Goal: Information Seeking & Learning: Learn about a topic

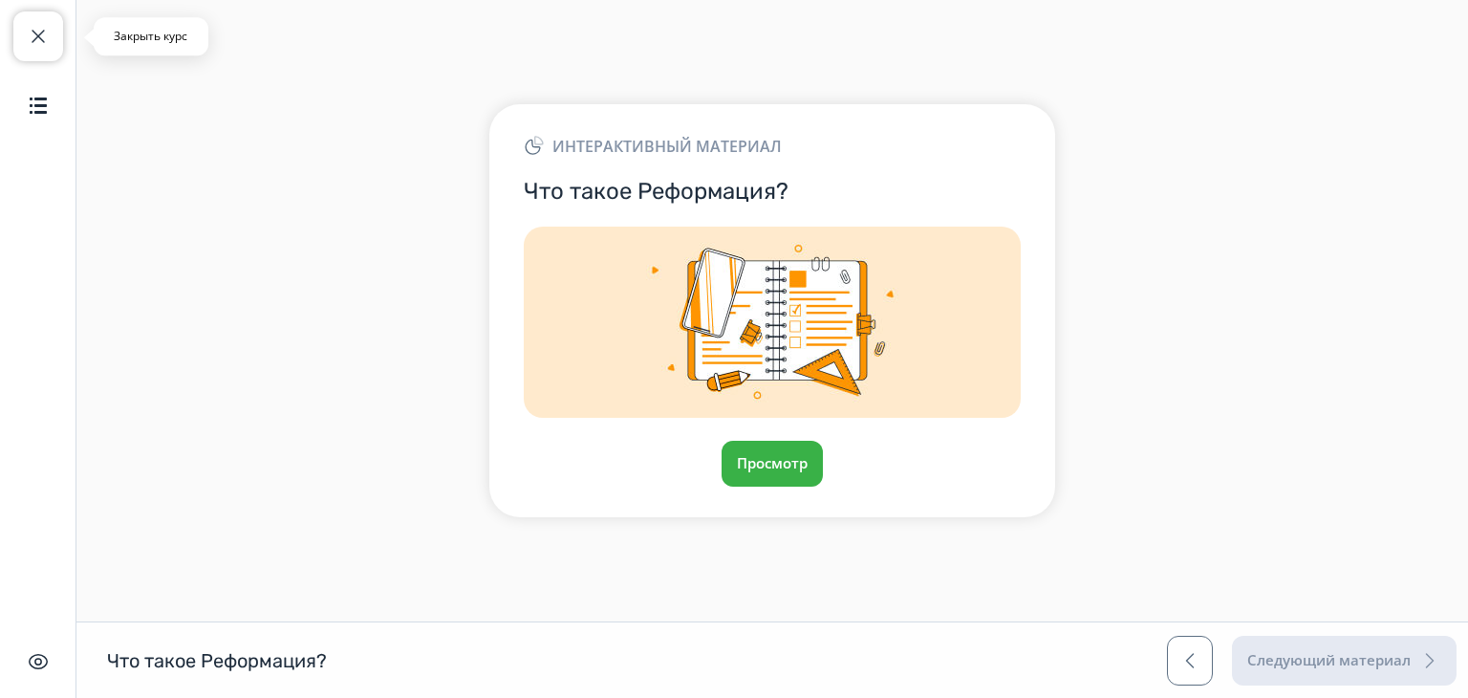
click at [41, 46] on span "button" at bounding box center [38, 36] width 23 height 23
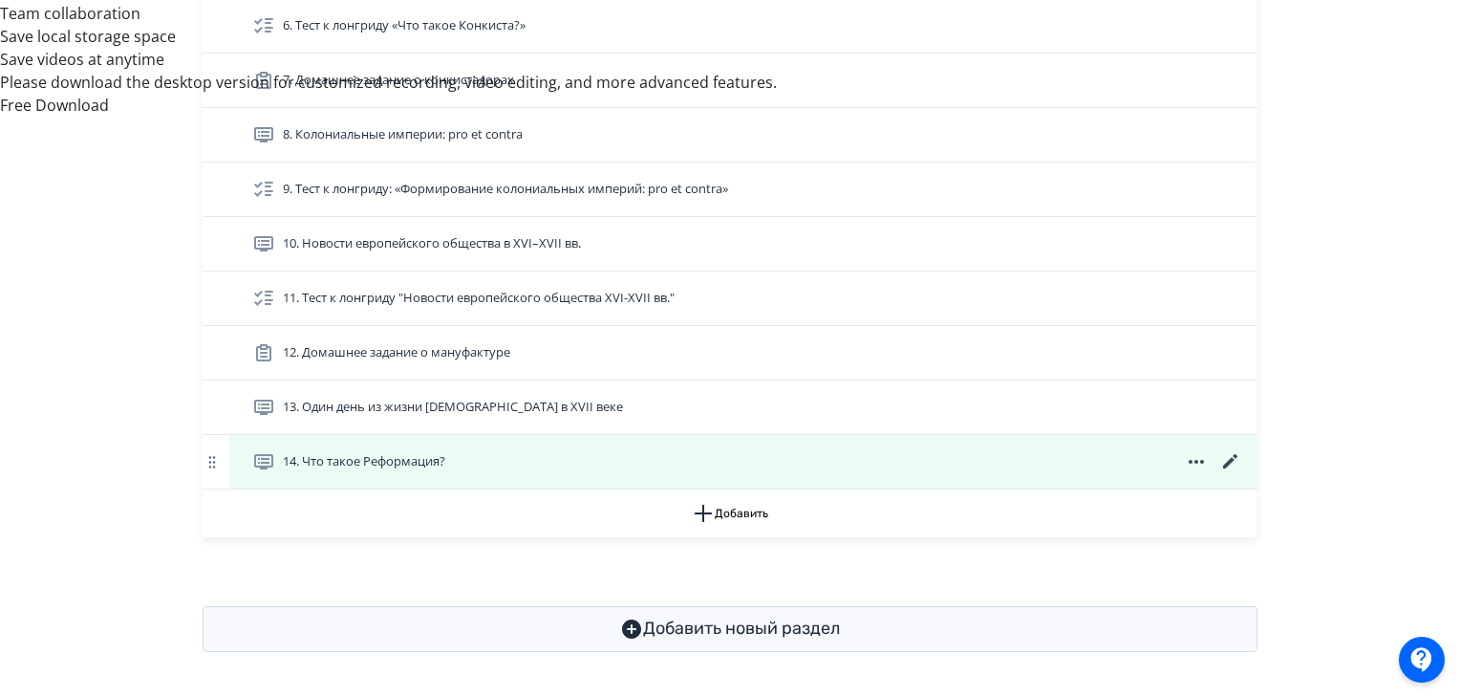
scroll to position [1028, 0]
click at [1225, 452] on icon at bounding box center [1231, 461] width 23 height 23
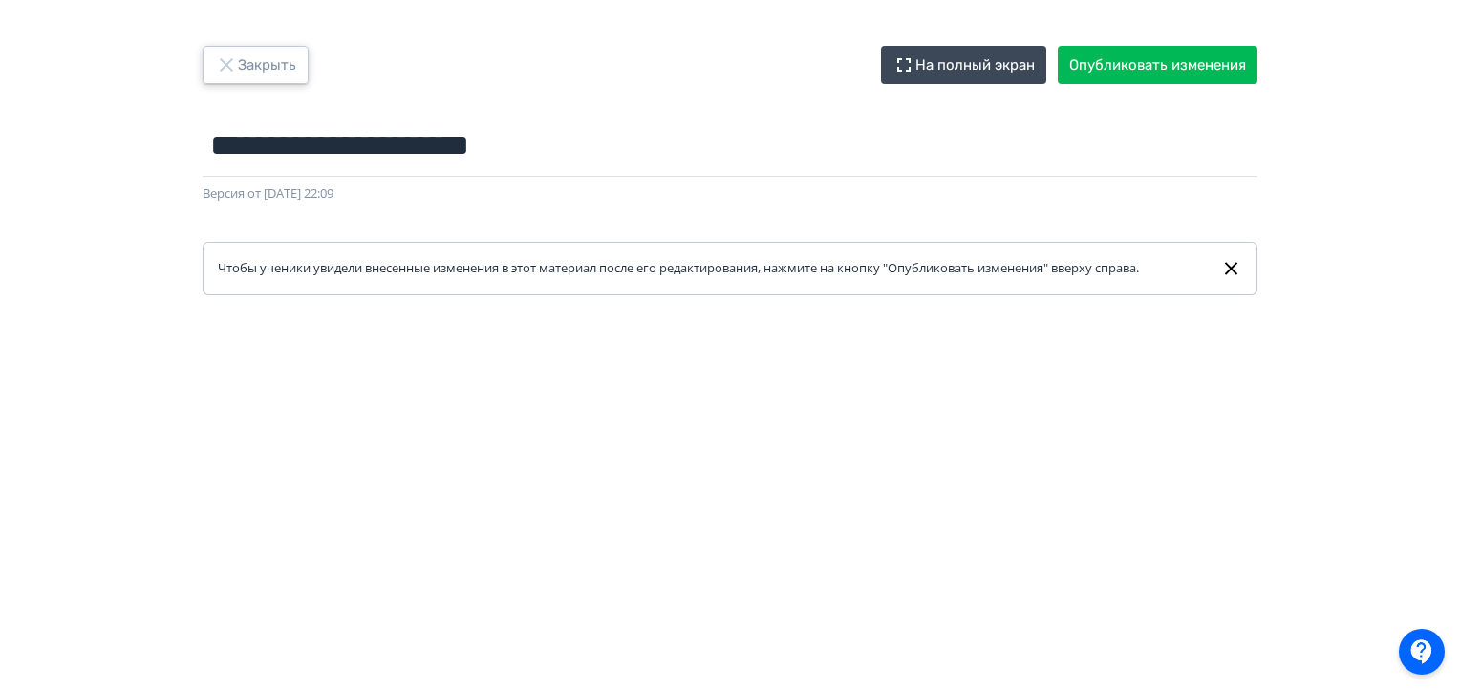
click at [264, 75] on button "Закрыть" at bounding box center [256, 65] width 106 height 38
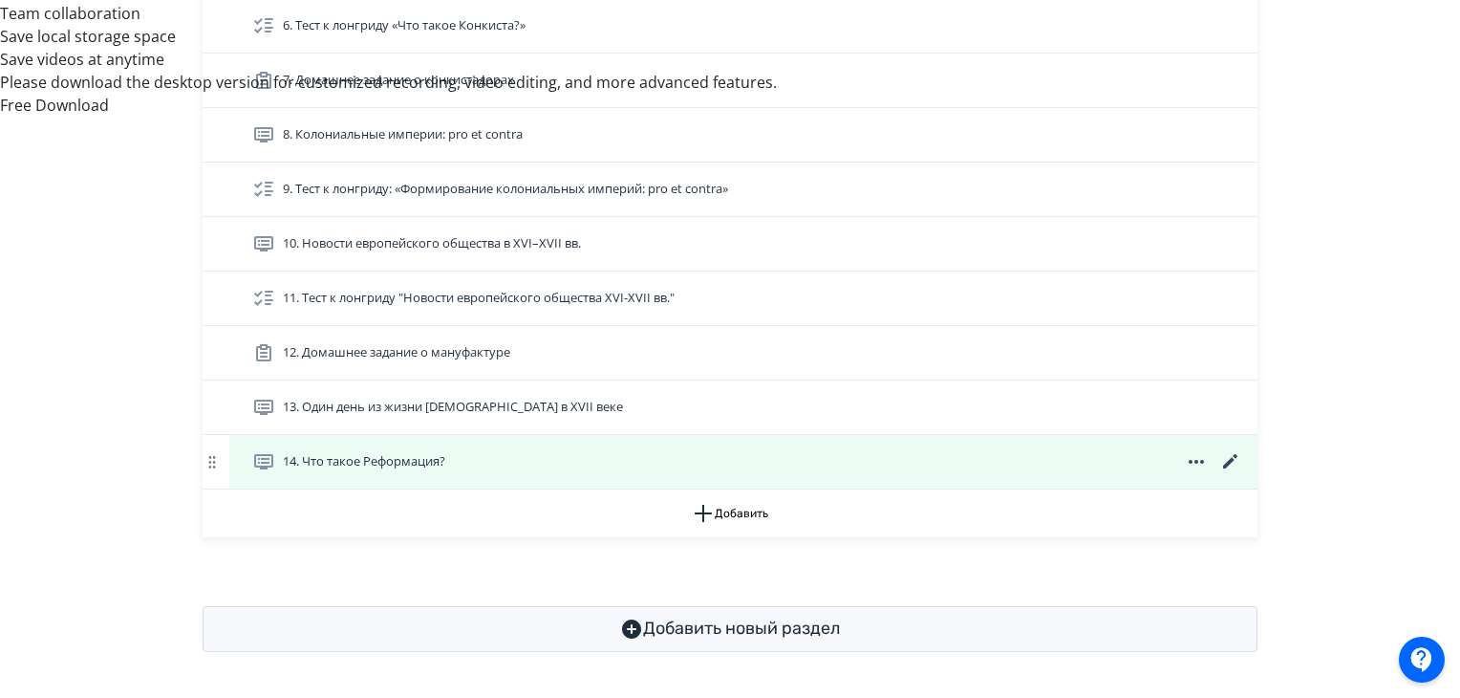
click at [1227, 459] on icon at bounding box center [1230, 461] width 14 height 14
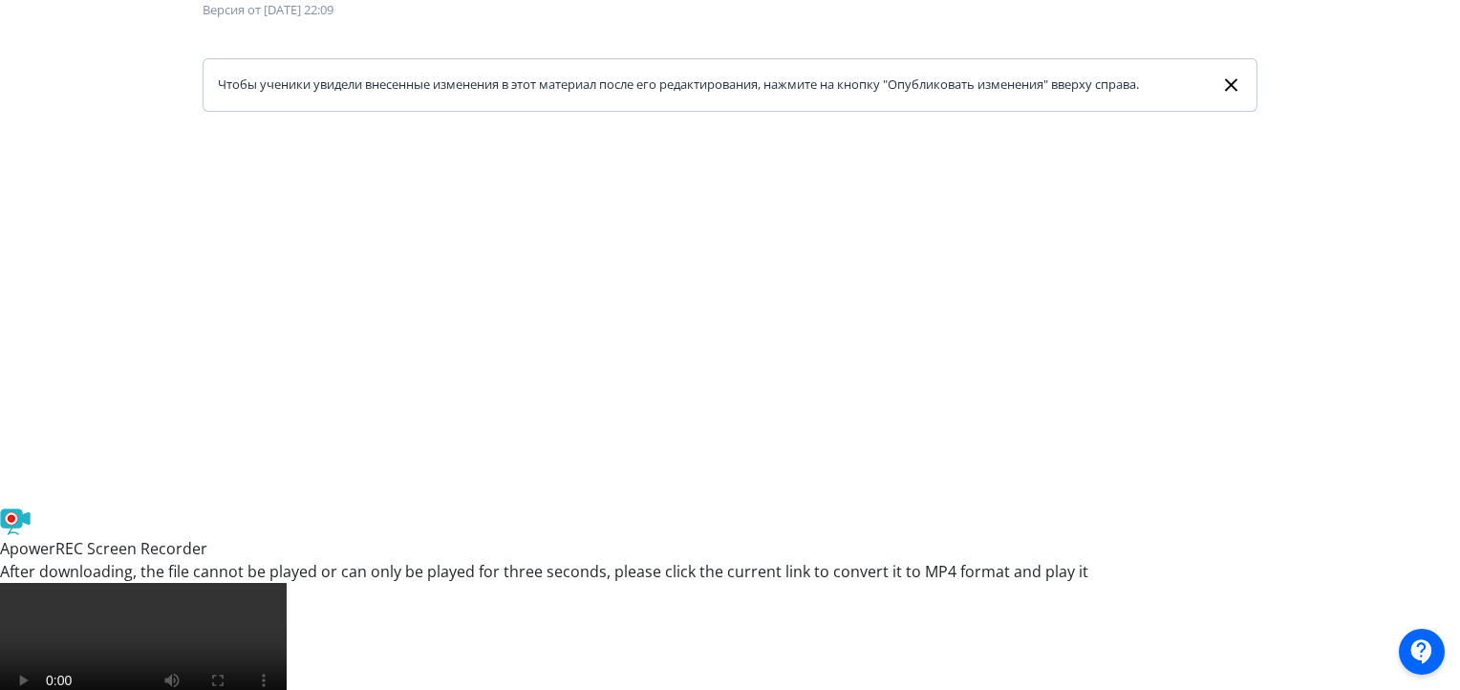
scroll to position [503, 0]
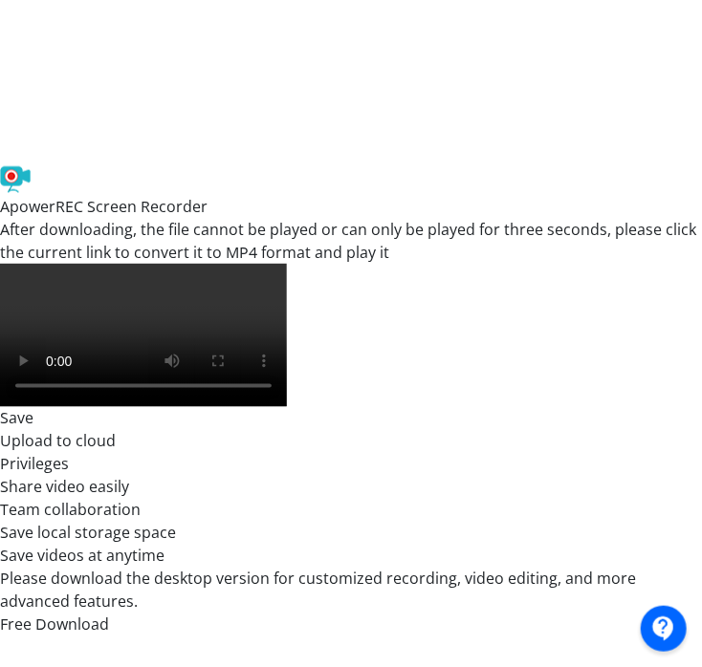
click at [25, 410] on div at bounding box center [573, 223] width 1097 height 860
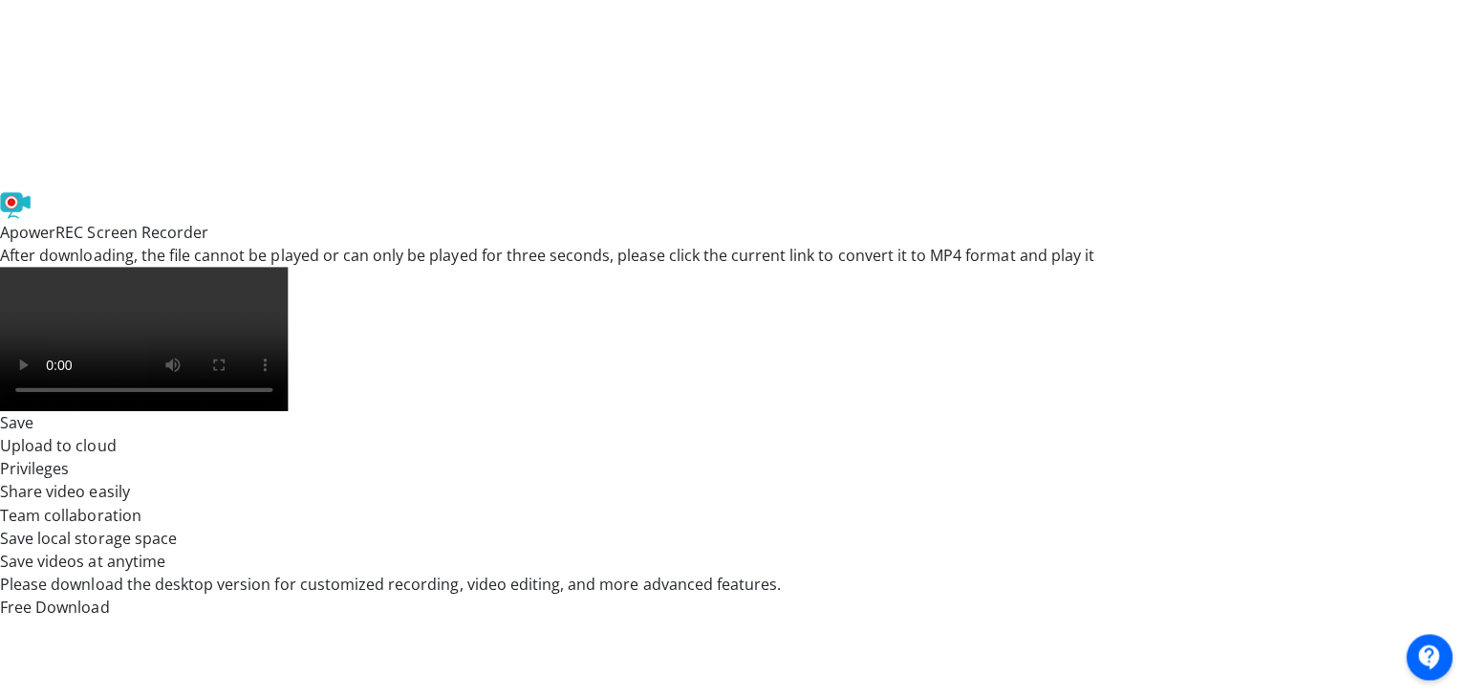
scroll to position [0, 0]
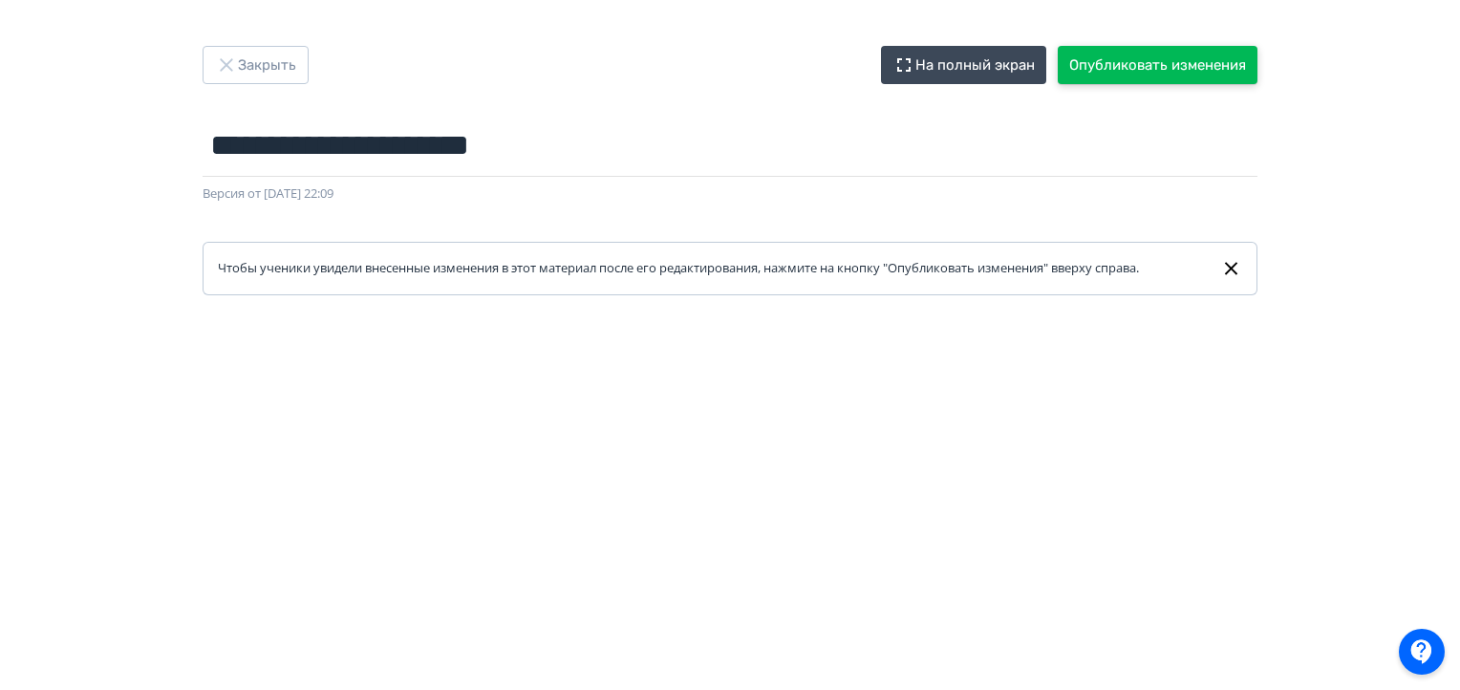
click at [1181, 54] on button "Опубликовать изменения" at bounding box center [1158, 65] width 200 height 38
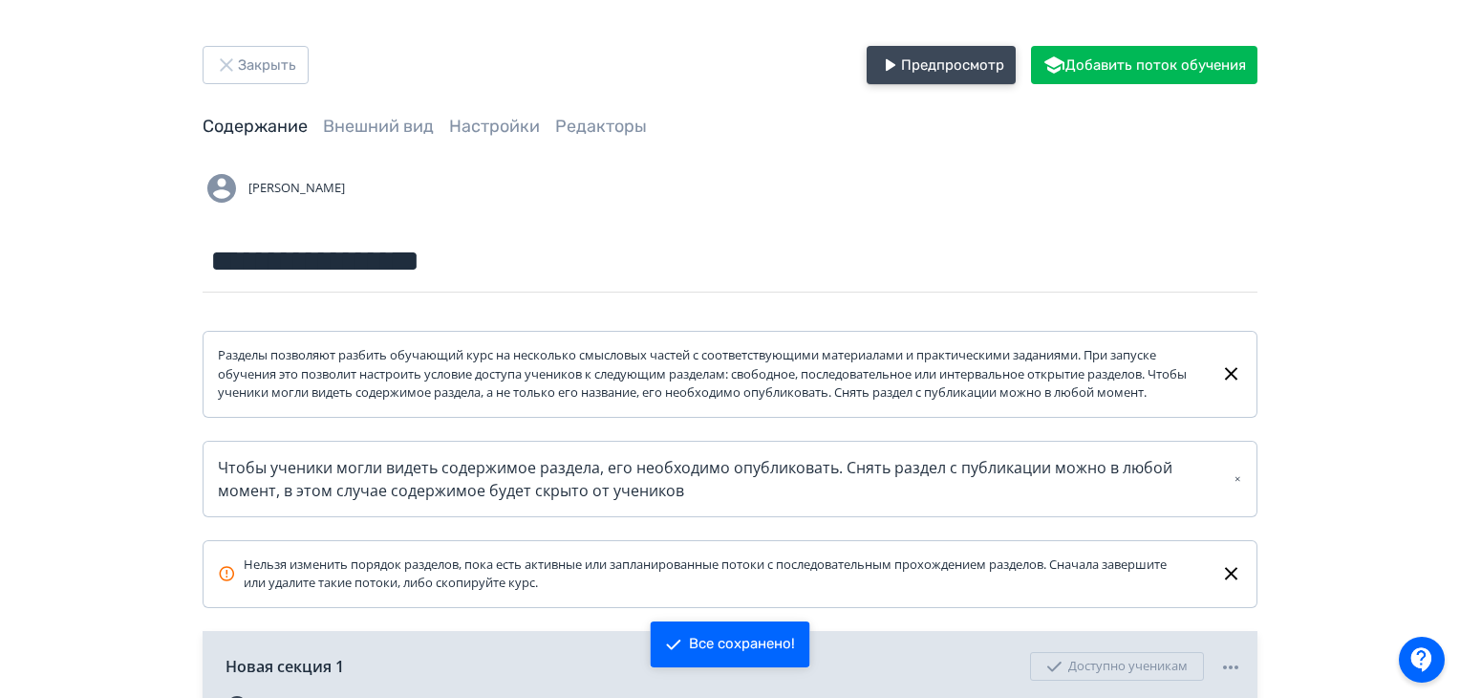
click at [923, 72] on button "Предпросмотр" at bounding box center [941, 65] width 149 height 38
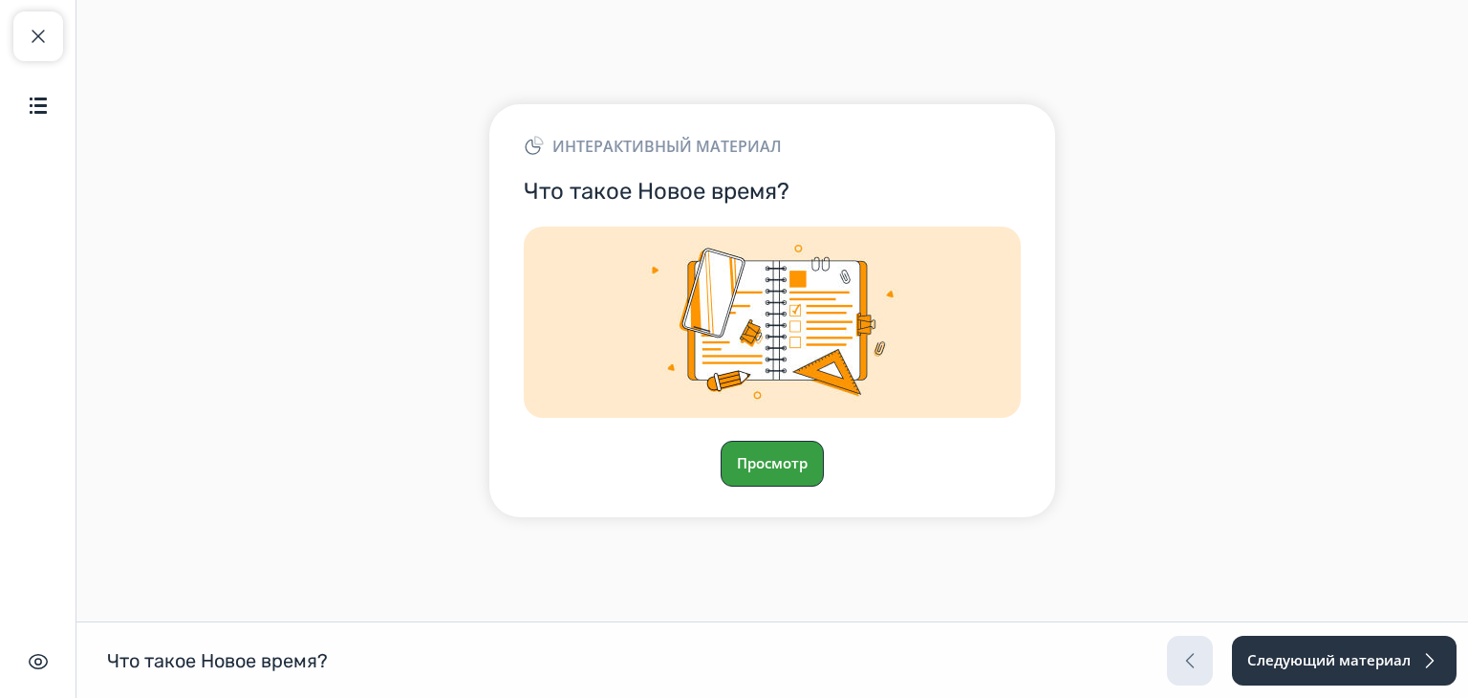
click at [785, 459] on button "Просмотр" at bounding box center [772, 464] width 103 height 46
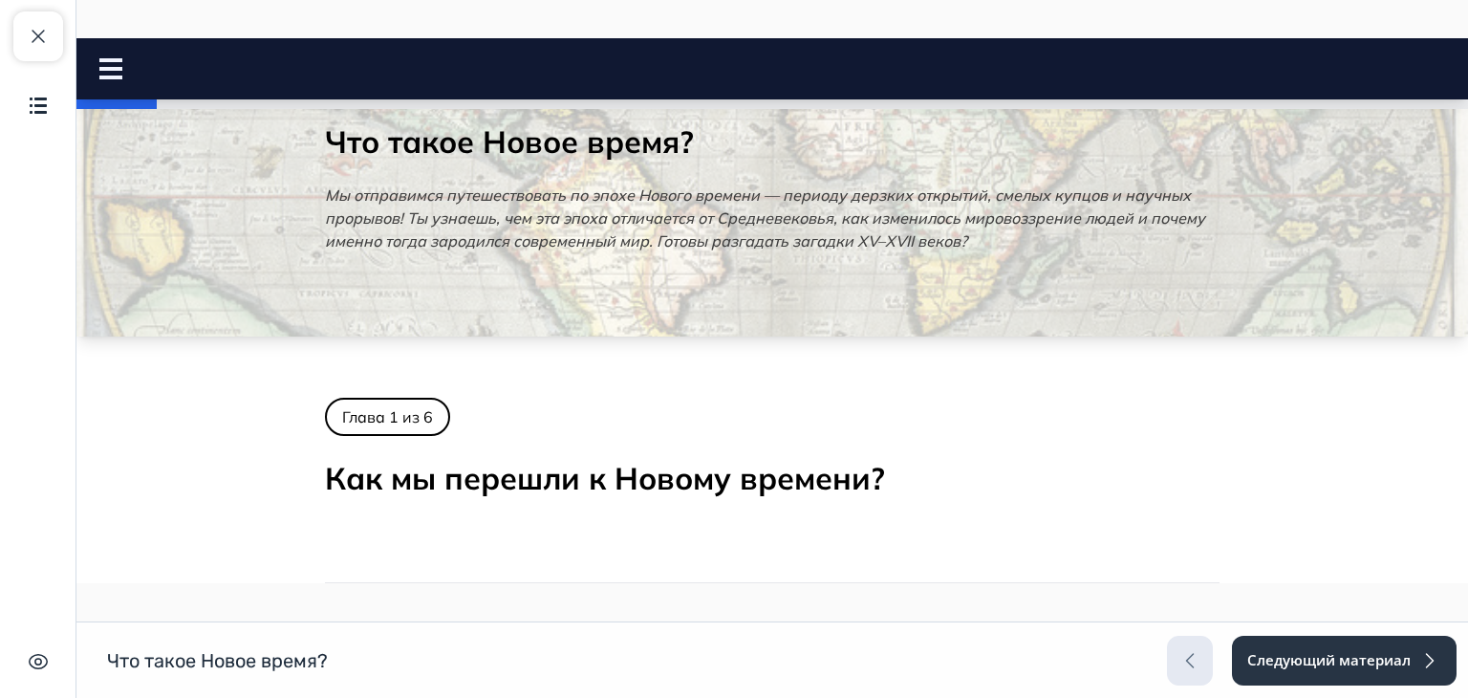
scroll to position [43, 0]
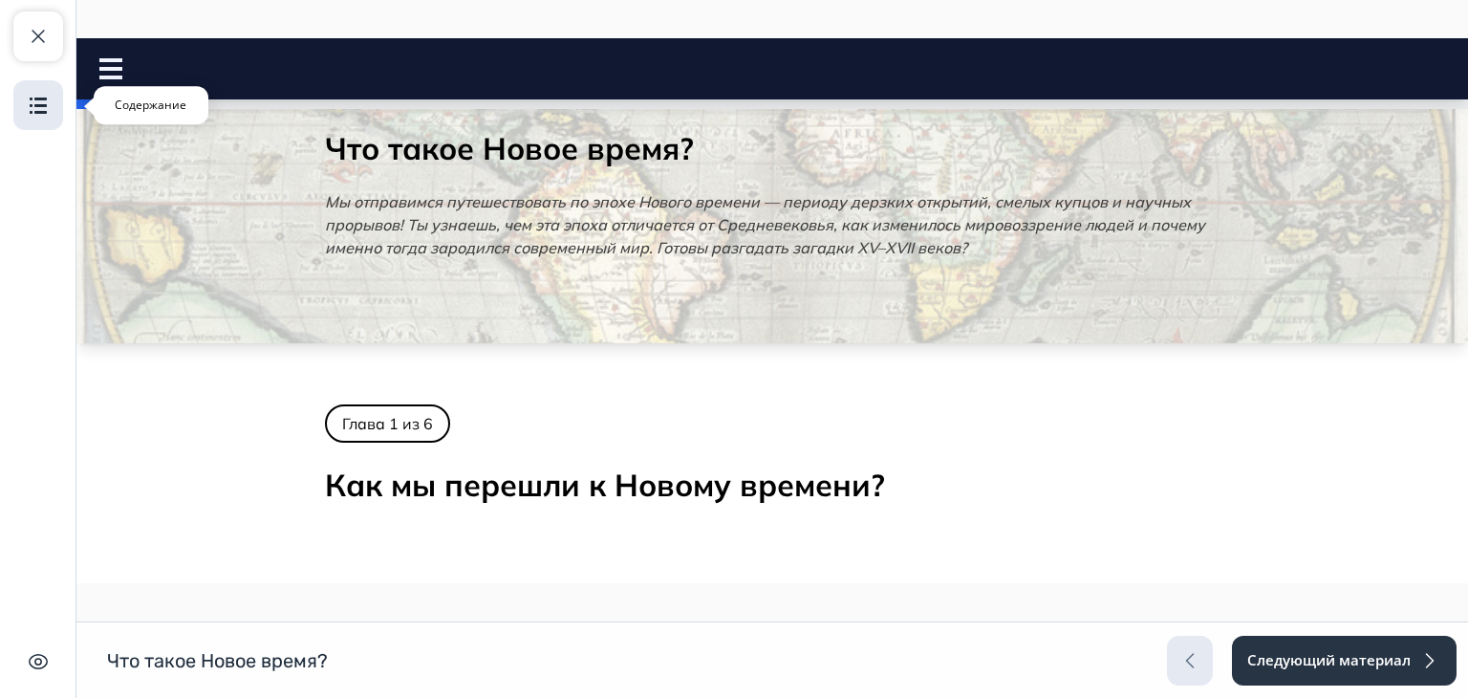
click at [46, 114] on img "button" at bounding box center [38, 105] width 23 height 23
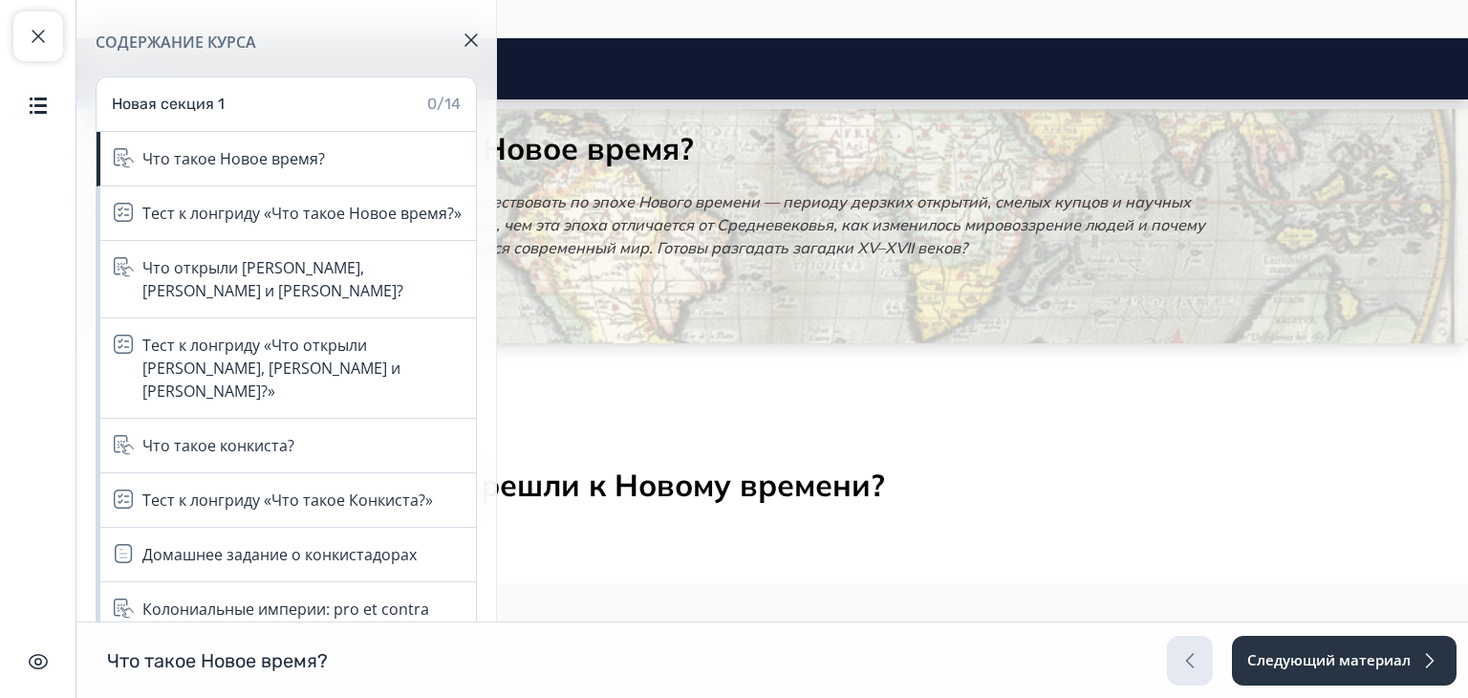
click at [647, 322] on div "Что такое Новое время? Мы отправимся путешествовать по эпохе Нового времени — п…" at bounding box center [772, 199] width 1392 height 287
click at [464, 47] on button "button" at bounding box center [471, 40] width 46 height 46
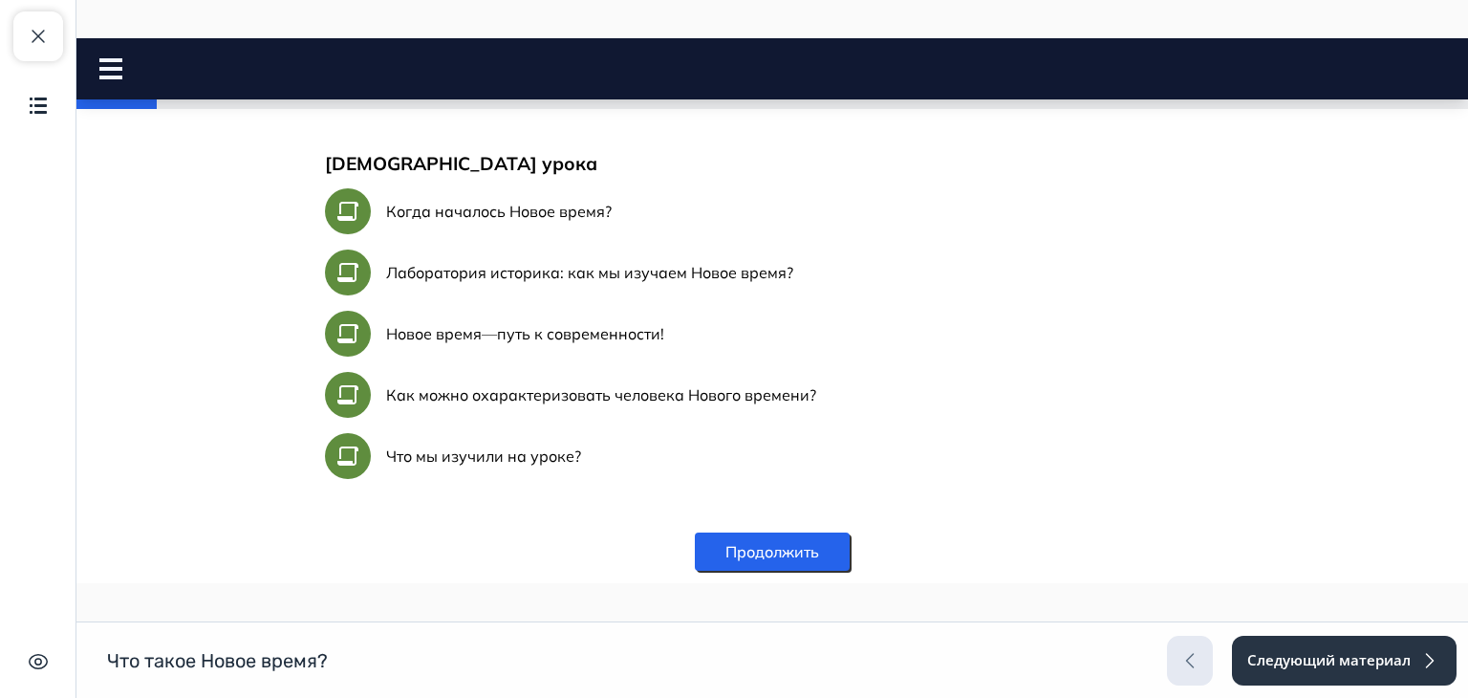
scroll to position [990, 0]
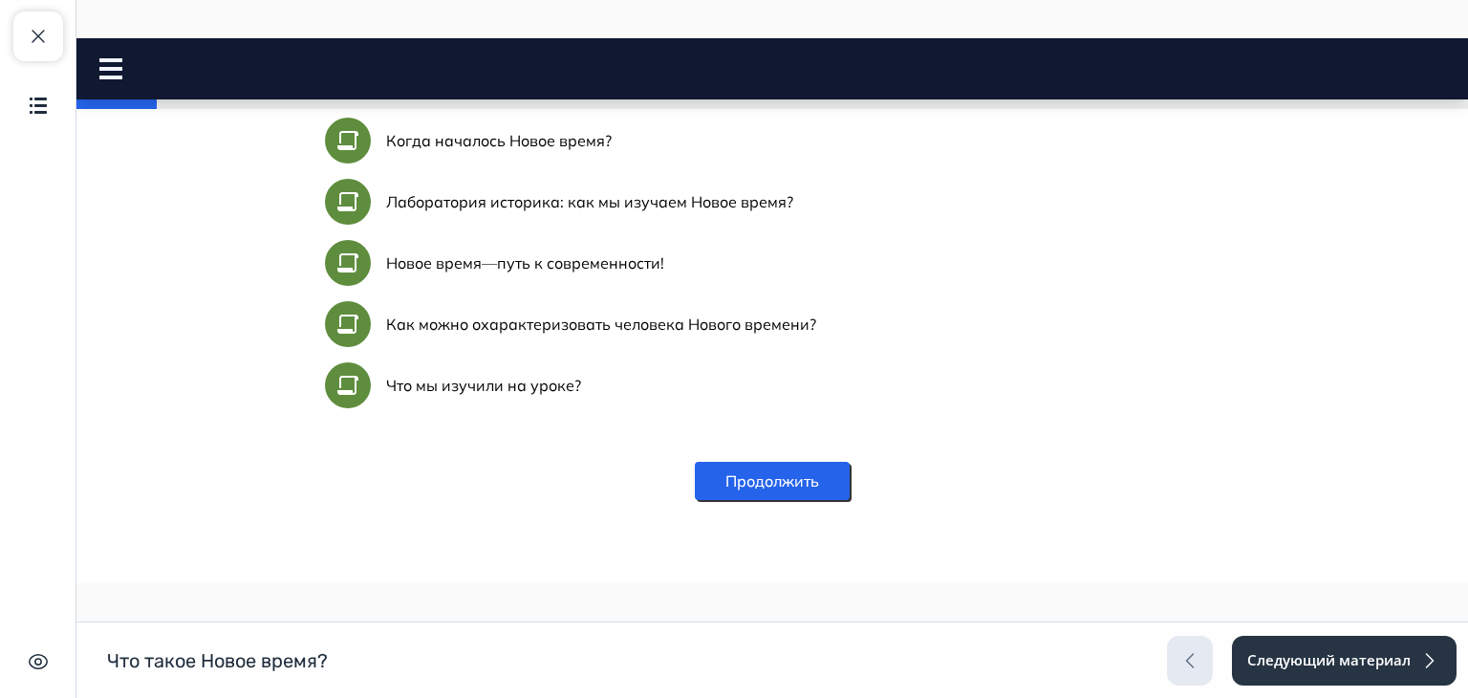
click at [784, 485] on button "Продолжить" at bounding box center [772, 481] width 155 height 38
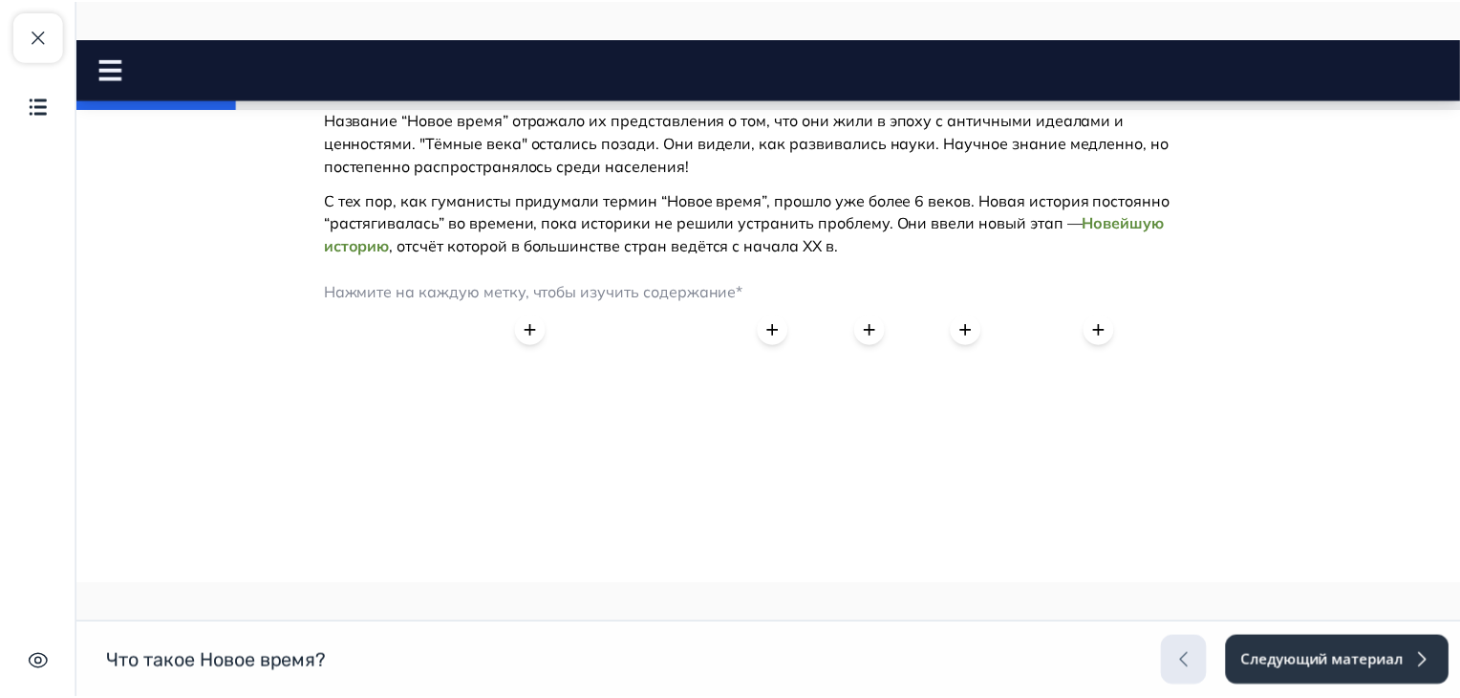
scroll to position [0, 0]
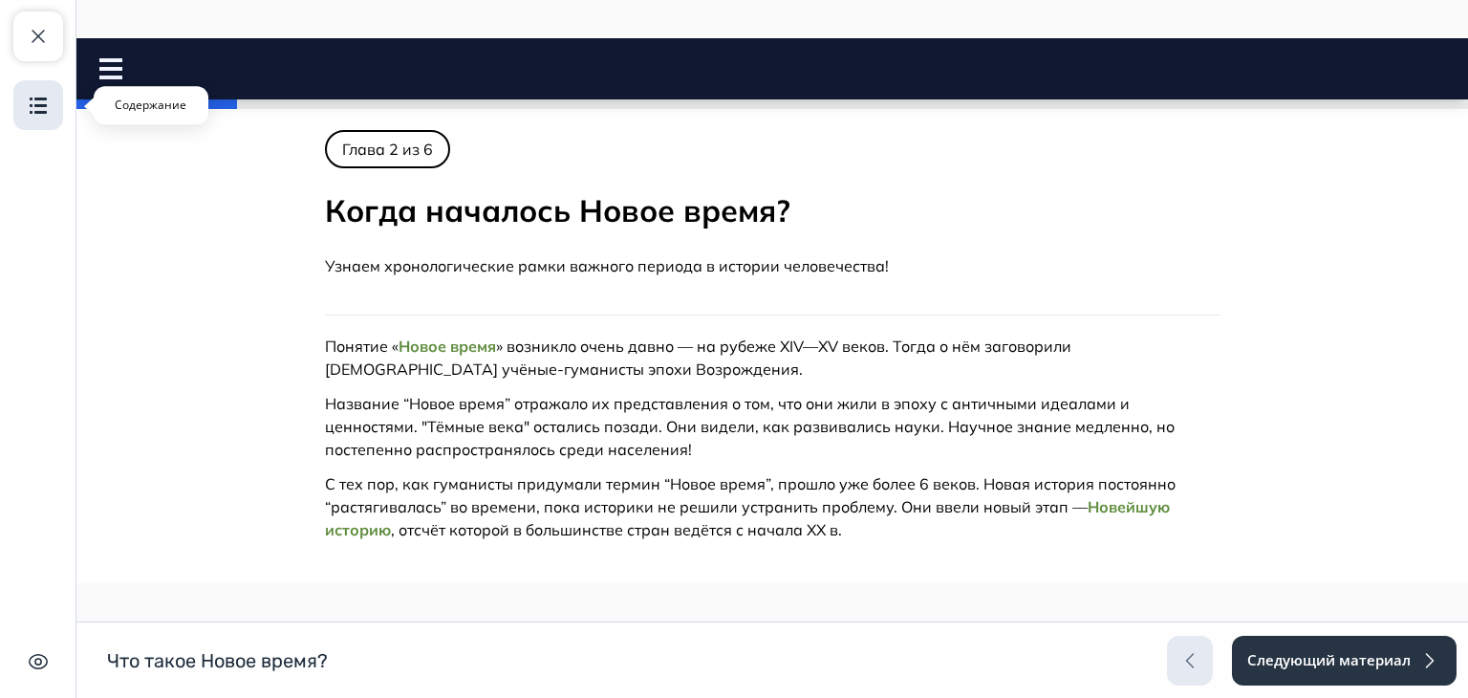
click at [39, 106] on img "button" at bounding box center [38, 105] width 23 height 23
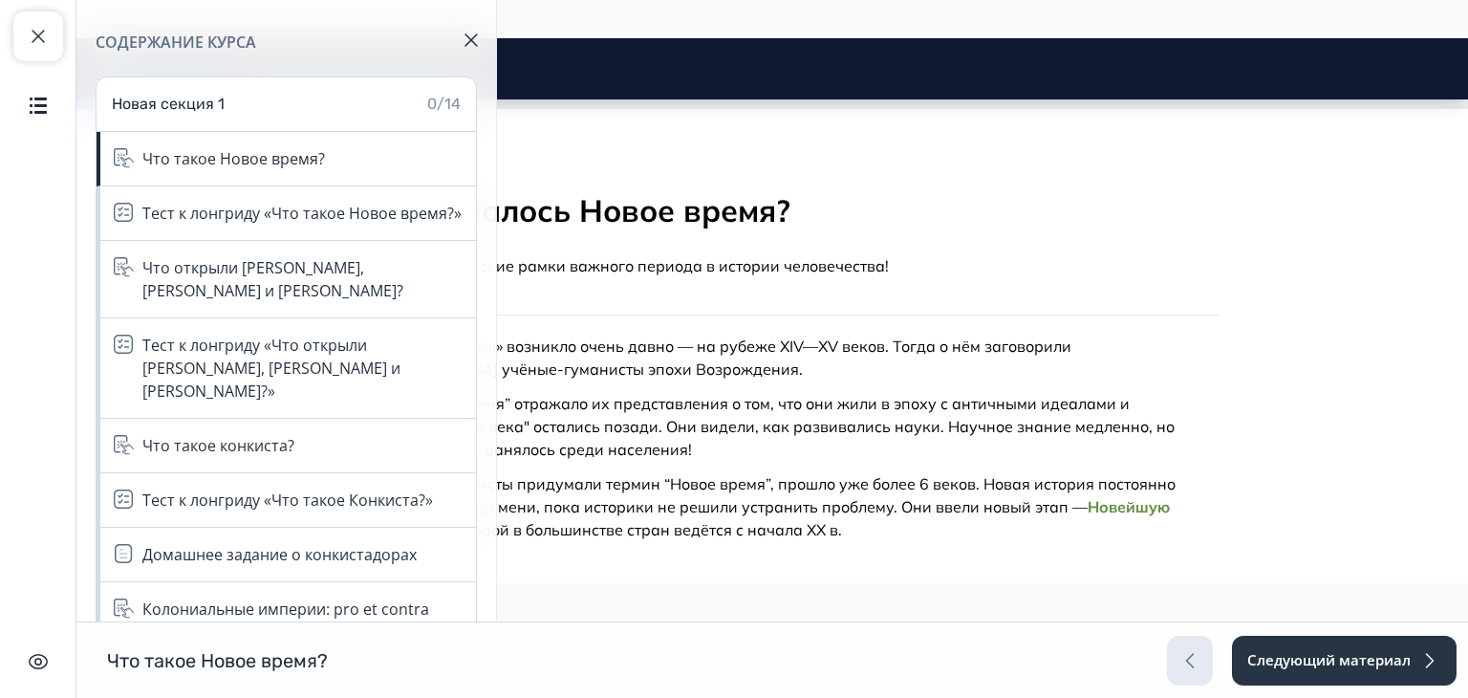
click at [481, 513] on div "Содержание курса Новая секция 1 0/14 Что такое Новое время? Тест к лонгриду «Чт…" at bounding box center [286, 310] width 421 height 621
click at [466, 39] on img "button" at bounding box center [471, 39] width 13 height 13
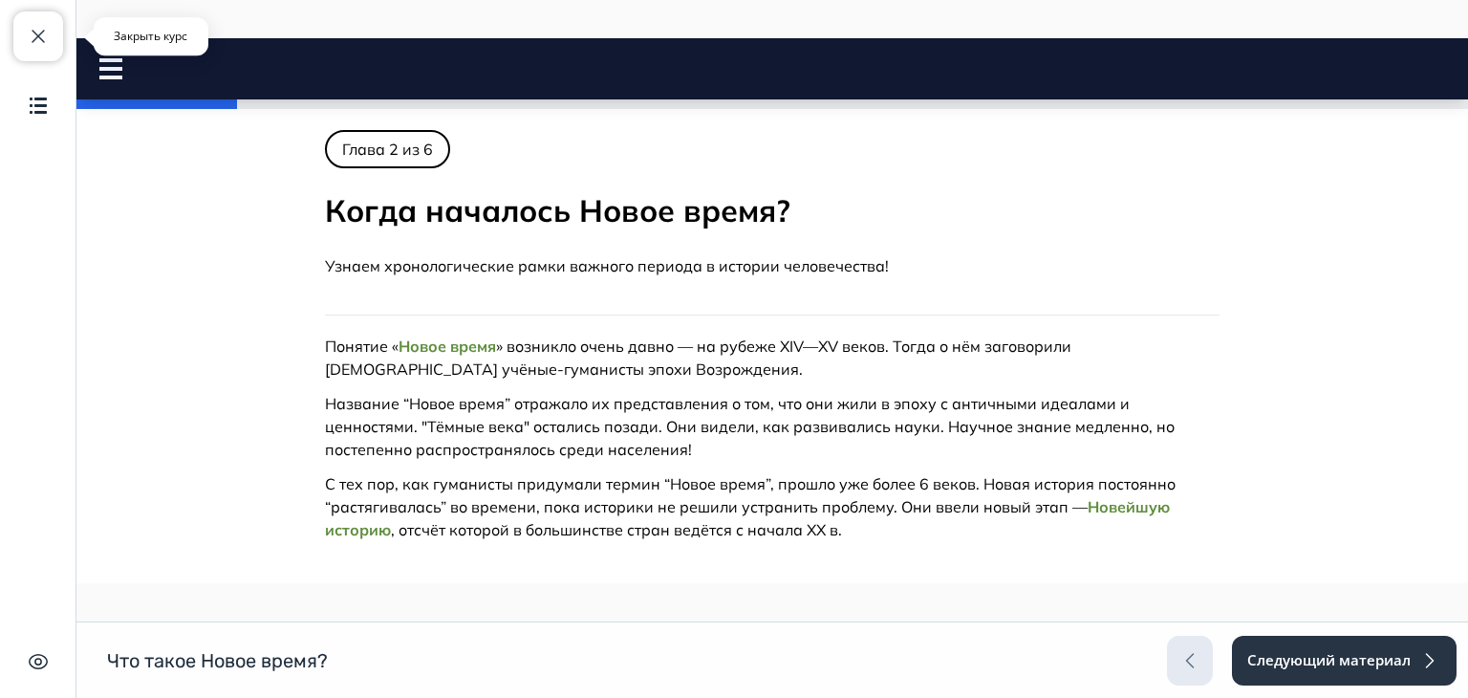
click at [30, 43] on span "button" at bounding box center [38, 36] width 23 height 23
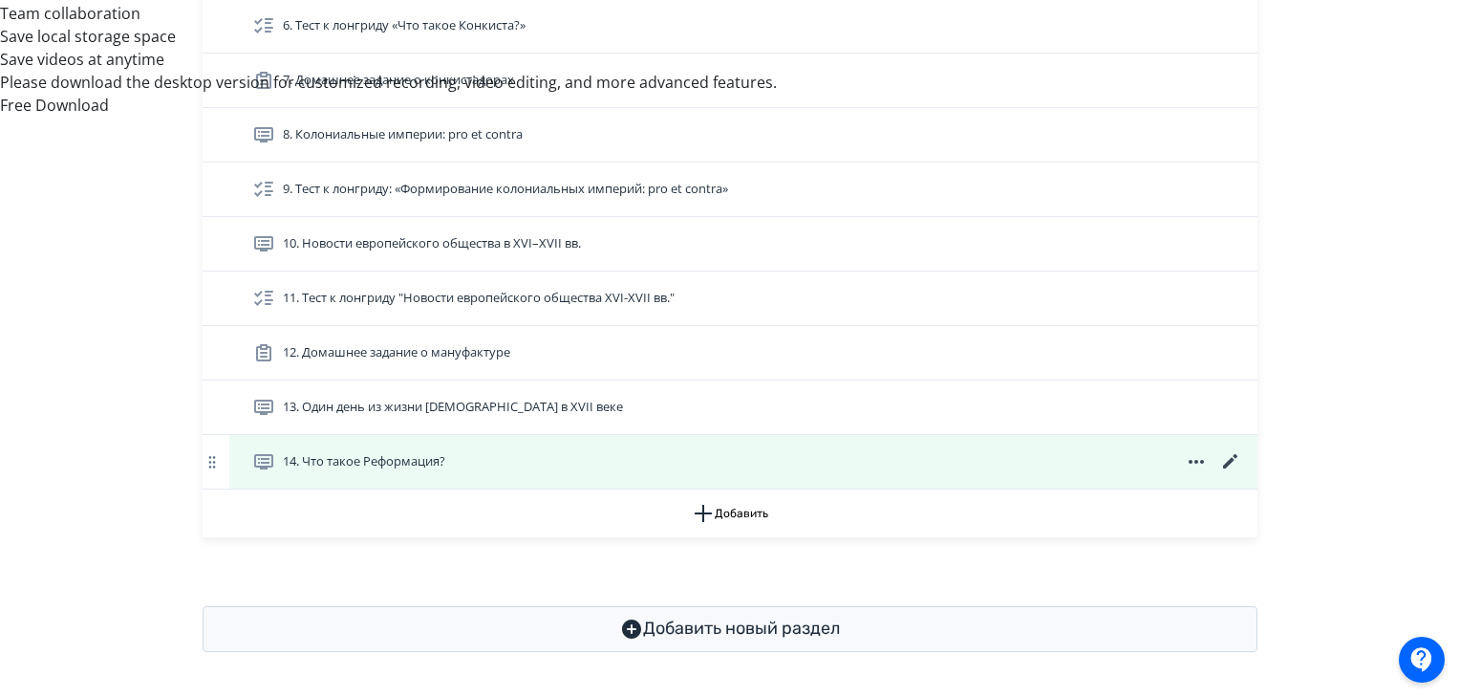
scroll to position [1028, 0]
click at [1081, 461] on div "14. Что такое Реформация?" at bounding box center [747, 461] width 990 height 23
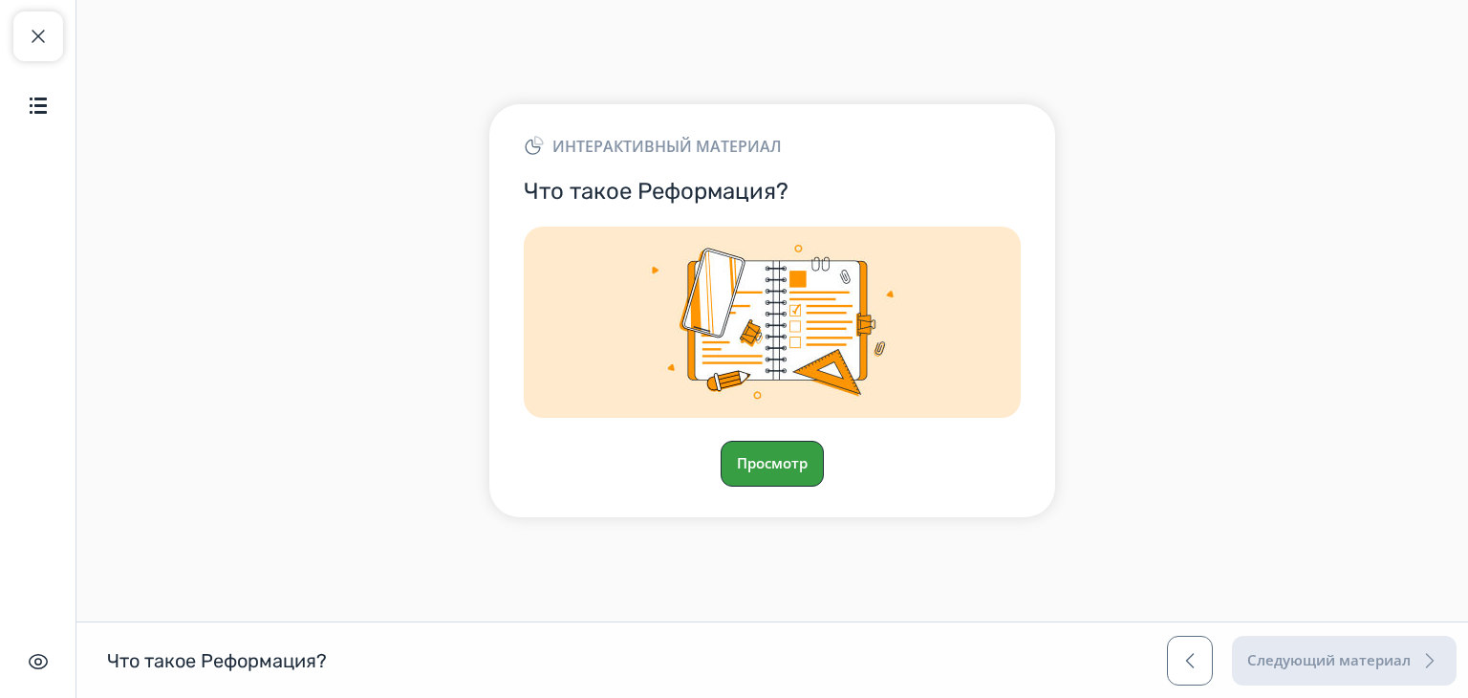
click at [775, 457] on button "Просмотр" at bounding box center [772, 464] width 103 height 46
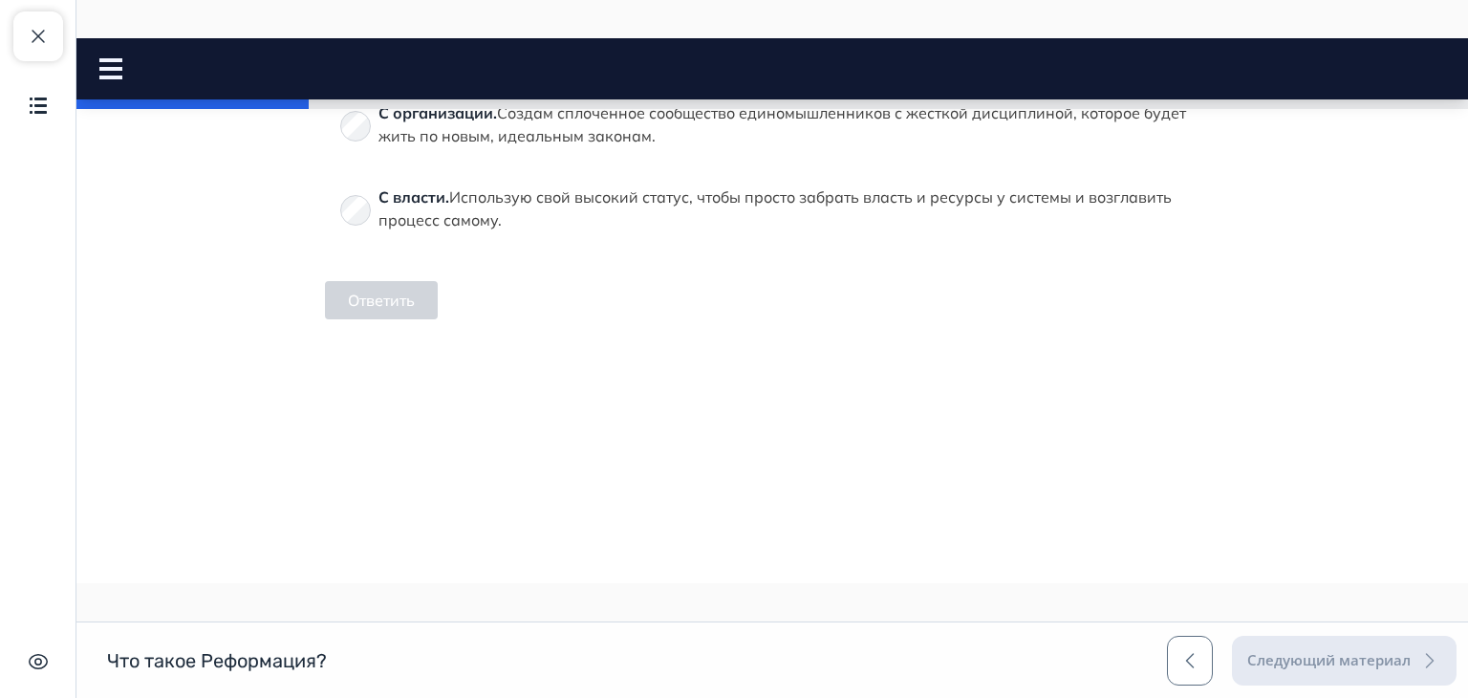
scroll to position [1514, 0]
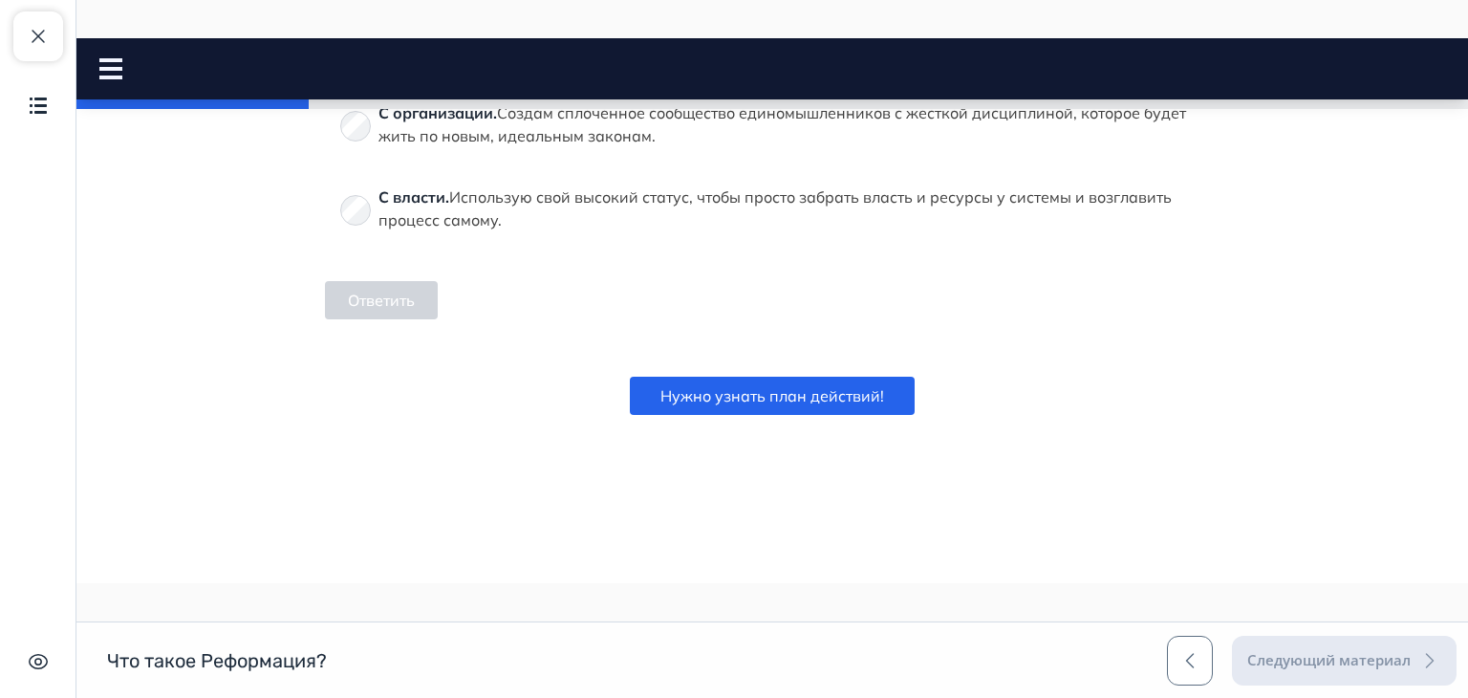
drag, startPoint x: 1460, startPoint y: 116, endPoint x: 1544, endPoint y: 647, distance: 538.0
click at [378, 300] on button "Ответить" at bounding box center [381, 300] width 113 height 38
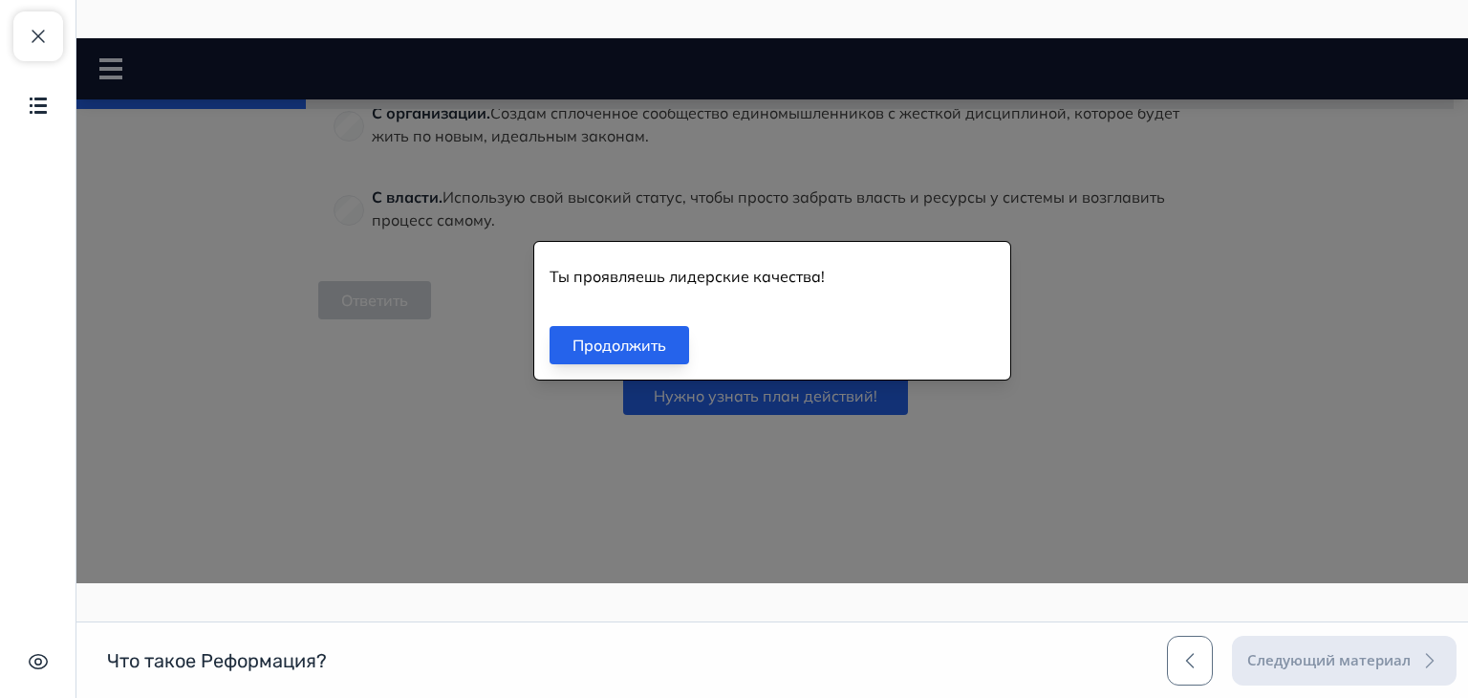
click at [614, 334] on button "Продолжить" at bounding box center [620, 345] width 140 height 38
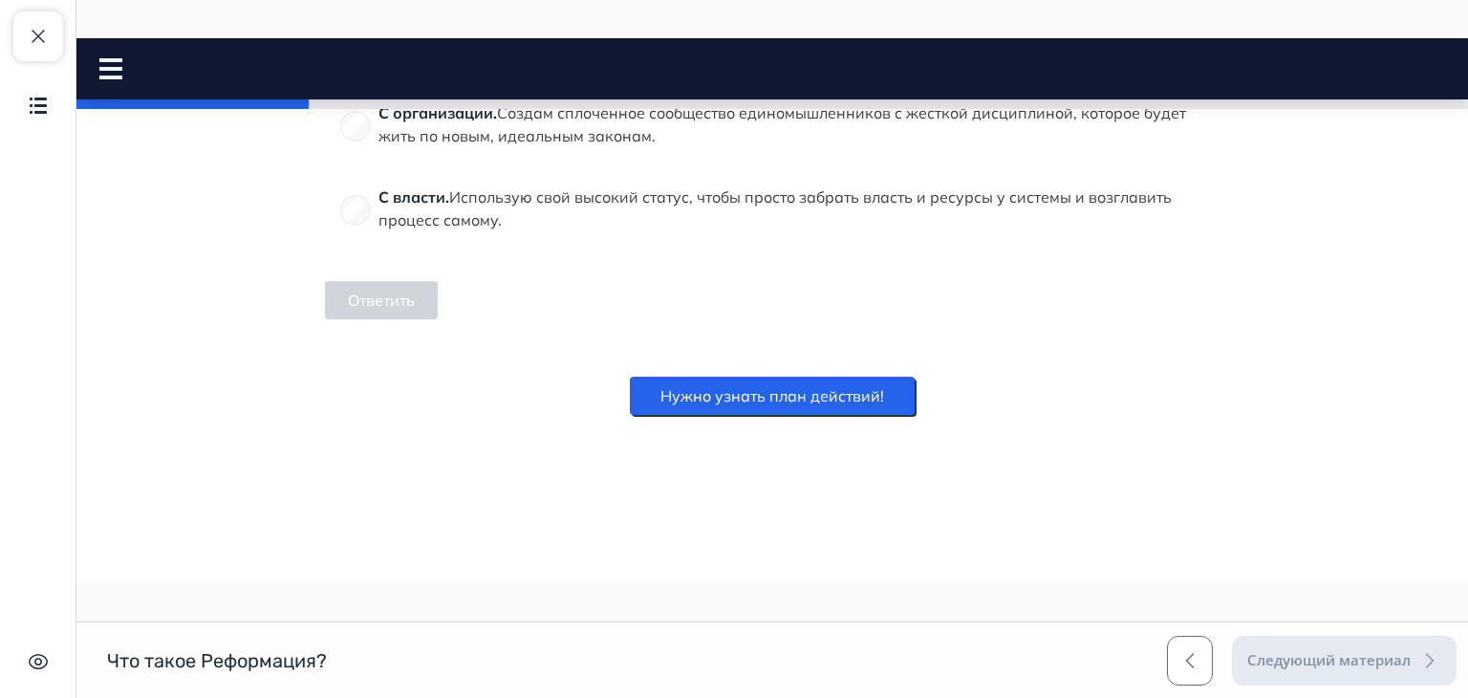
click at [708, 392] on button "Нужно узнать план действий!" at bounding box center [772, 396] width 285 height 38
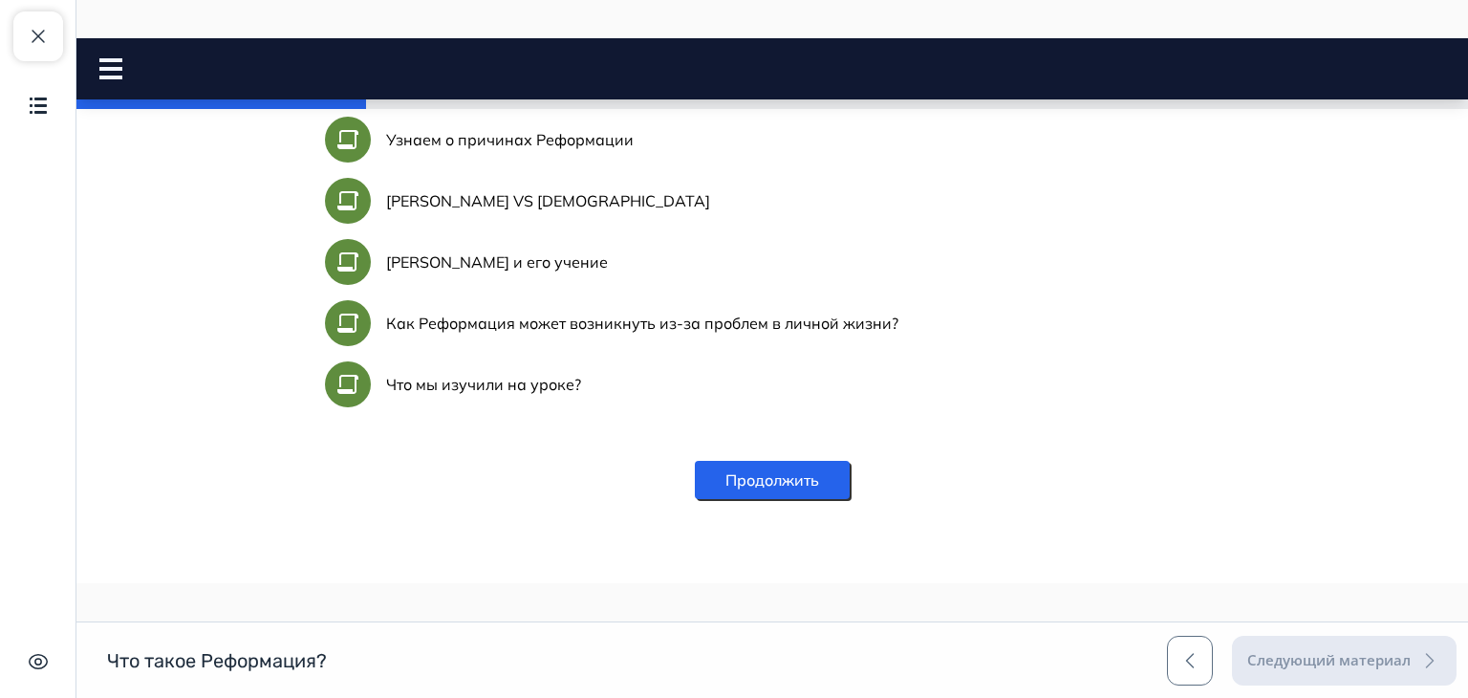
scroll to position [1729, 0]
click at [810, 499] on button "Продолжить" at bounding box center [772, 480] width 155 height 38
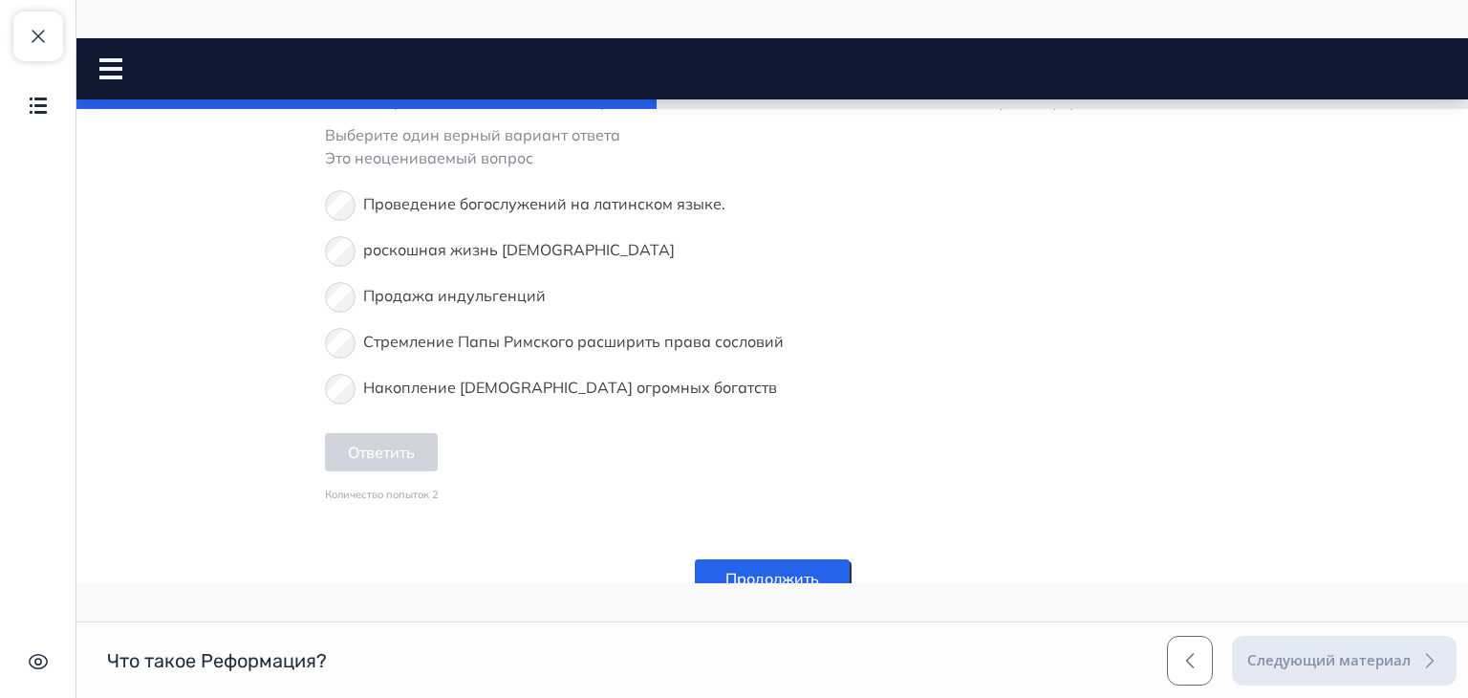
scroll to position [1211, 0]
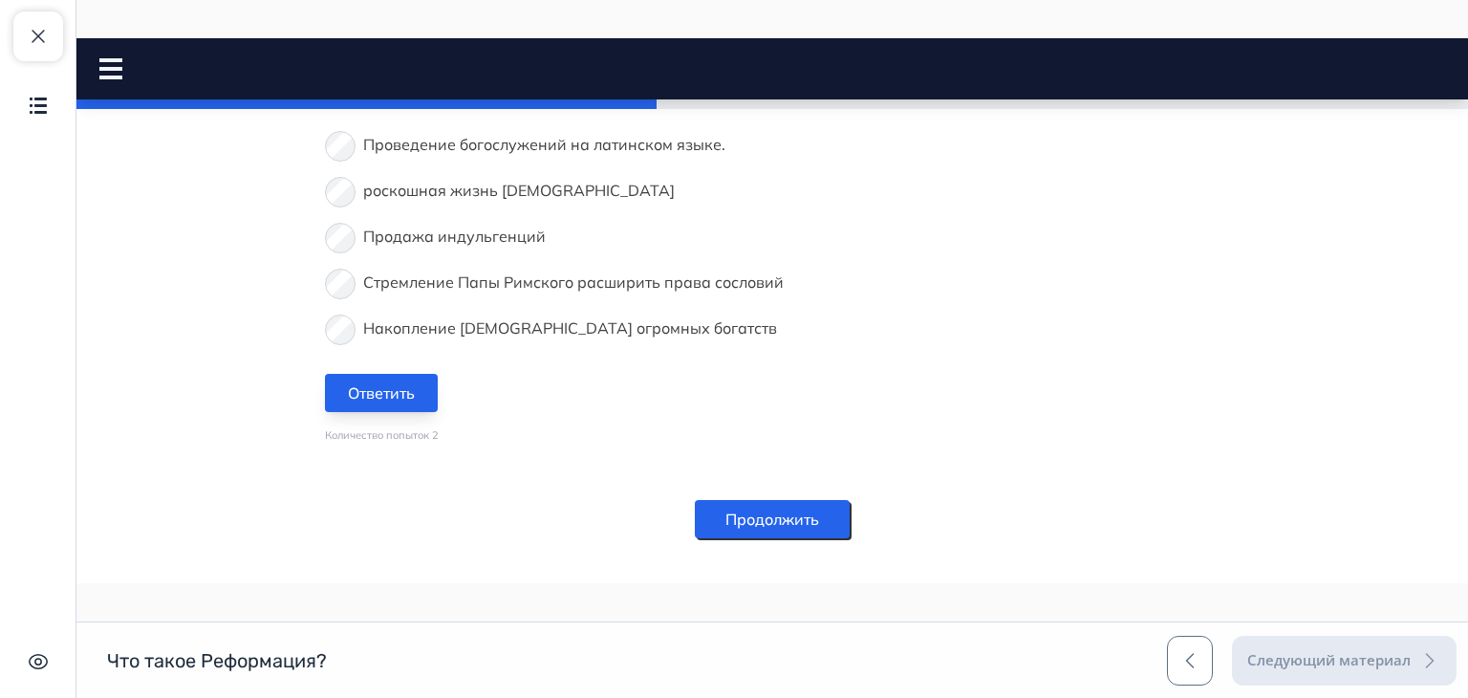
click at [368, 374] on button "Ответить" at bounding box center [381, 393] width 113 height 38
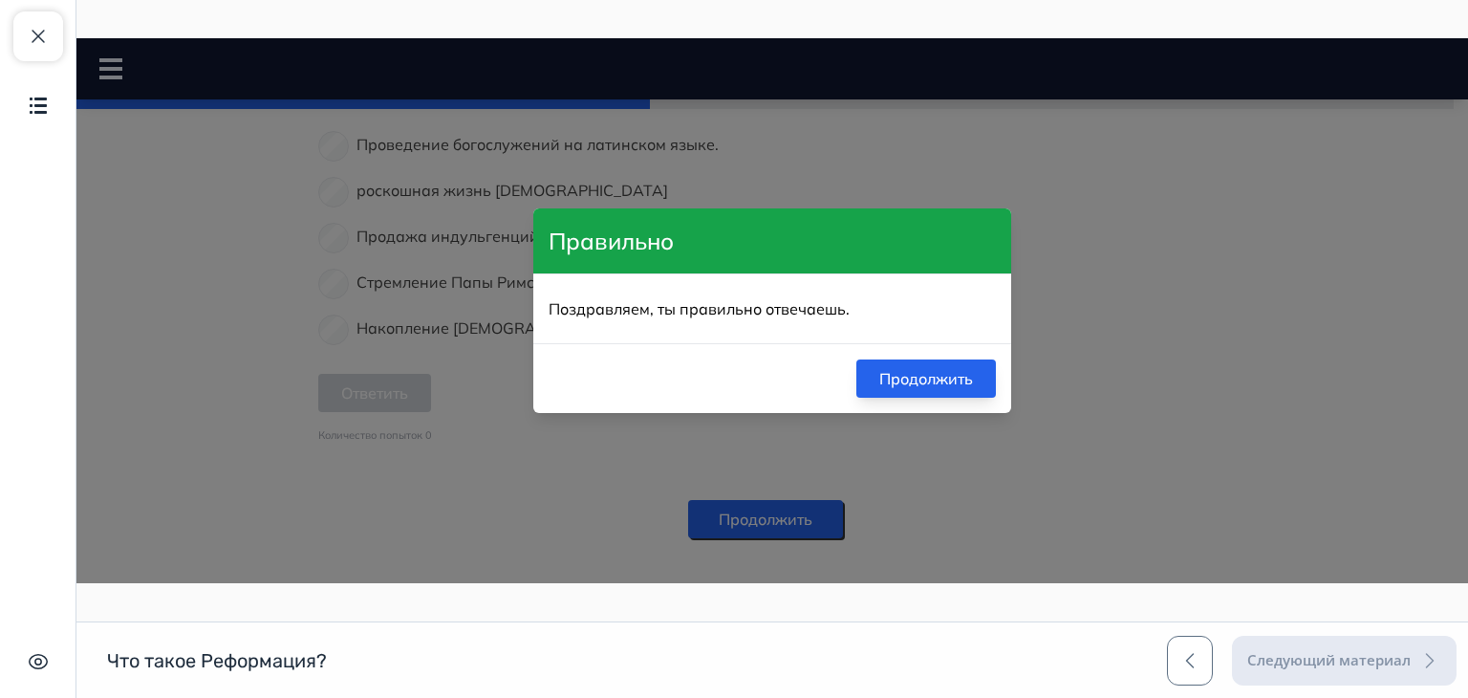
click at [879, 379] on button "Продолжить" at bounding box center [926, 378] width 140 height 38
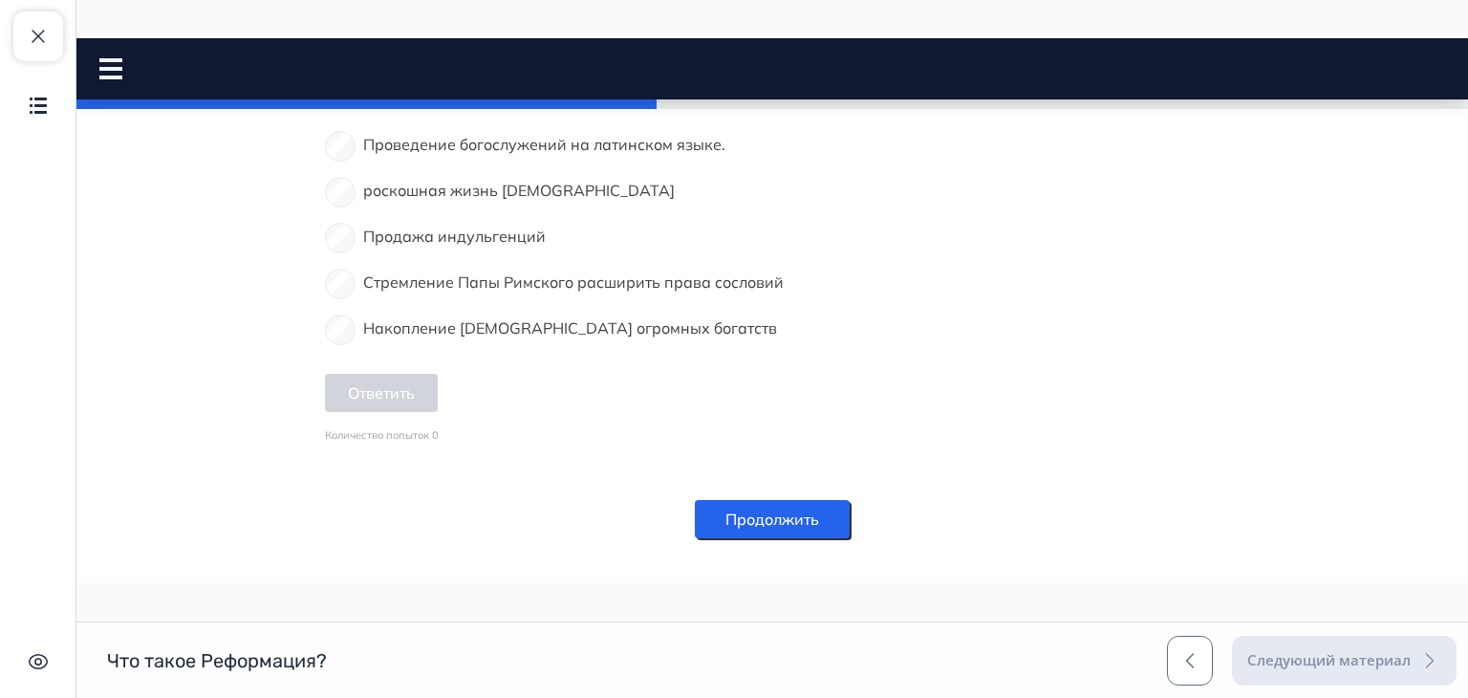
click at [788, 500] on button "Продолжить" at bounding box center [772, 519] width 155 height 38
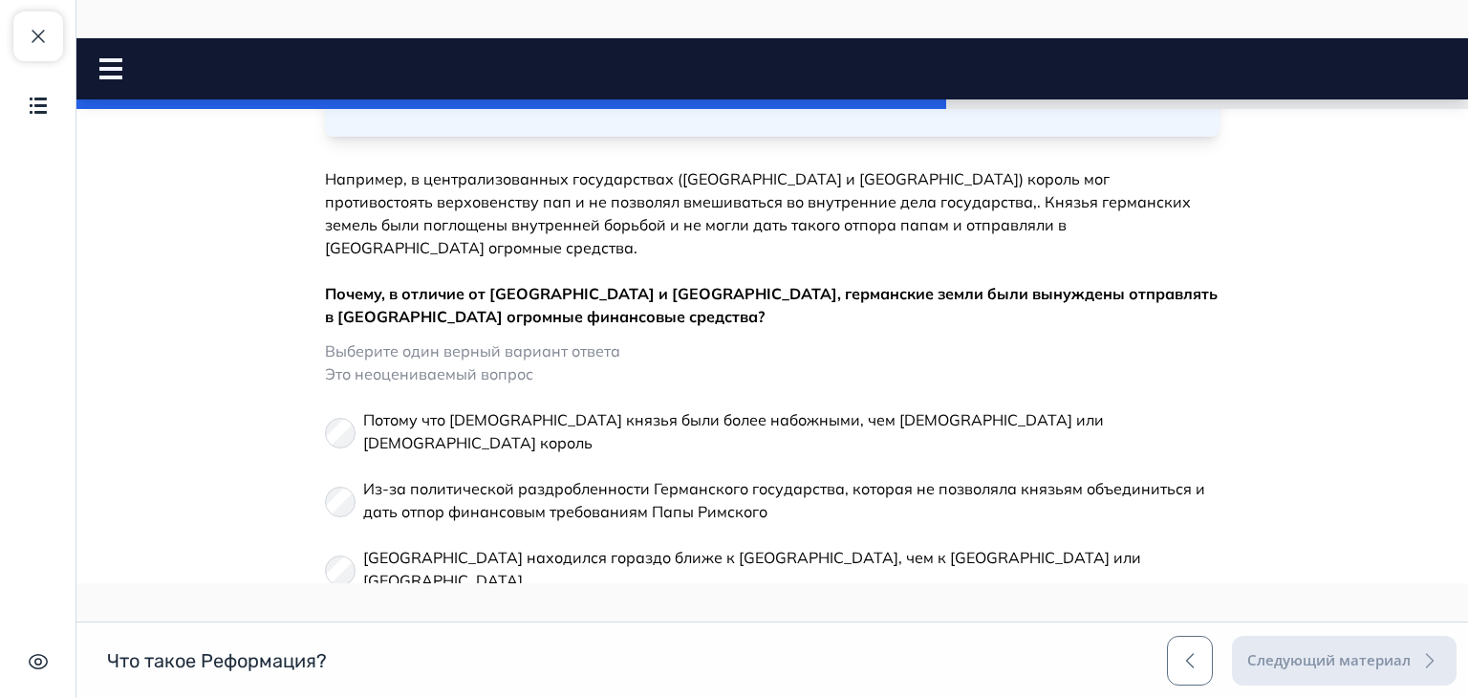
scroll to position [737, 0]
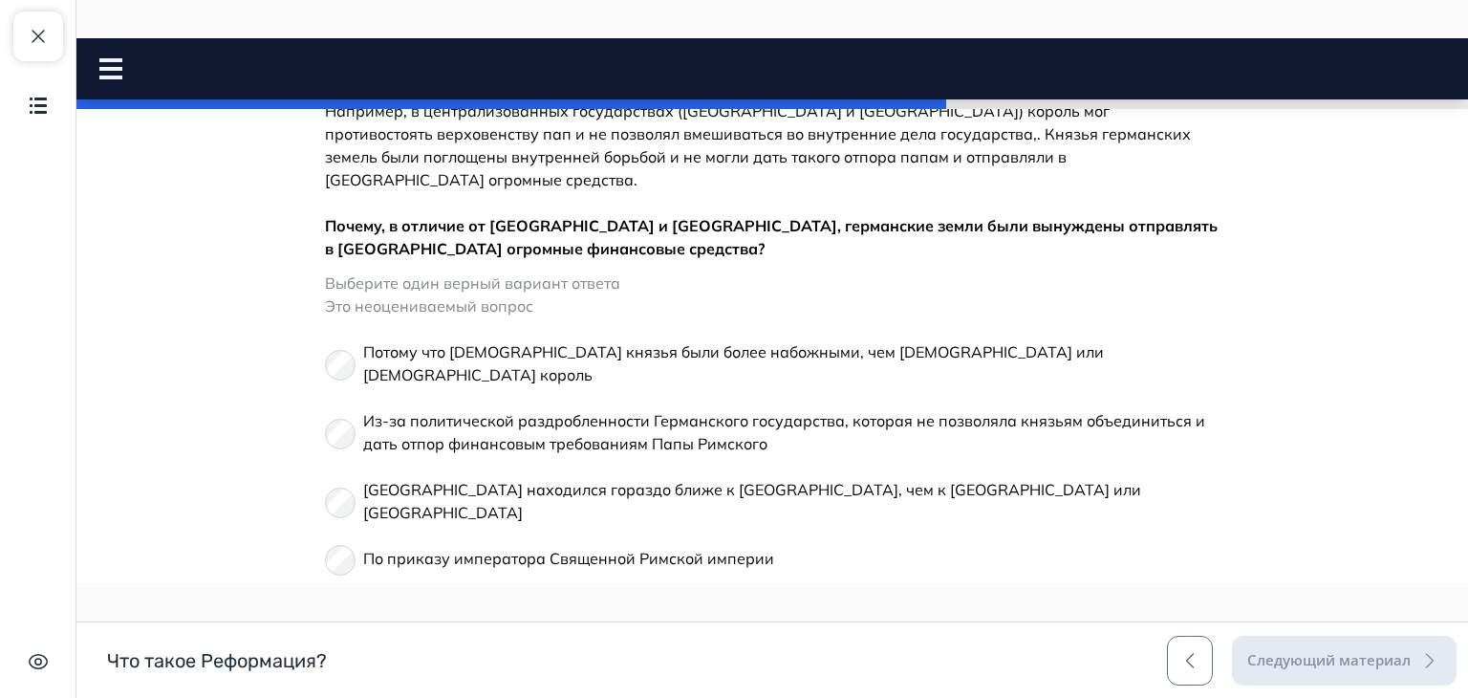
click at [365, 604] on button "Ответить" at bounding box center [381, 623] width 113 height 38
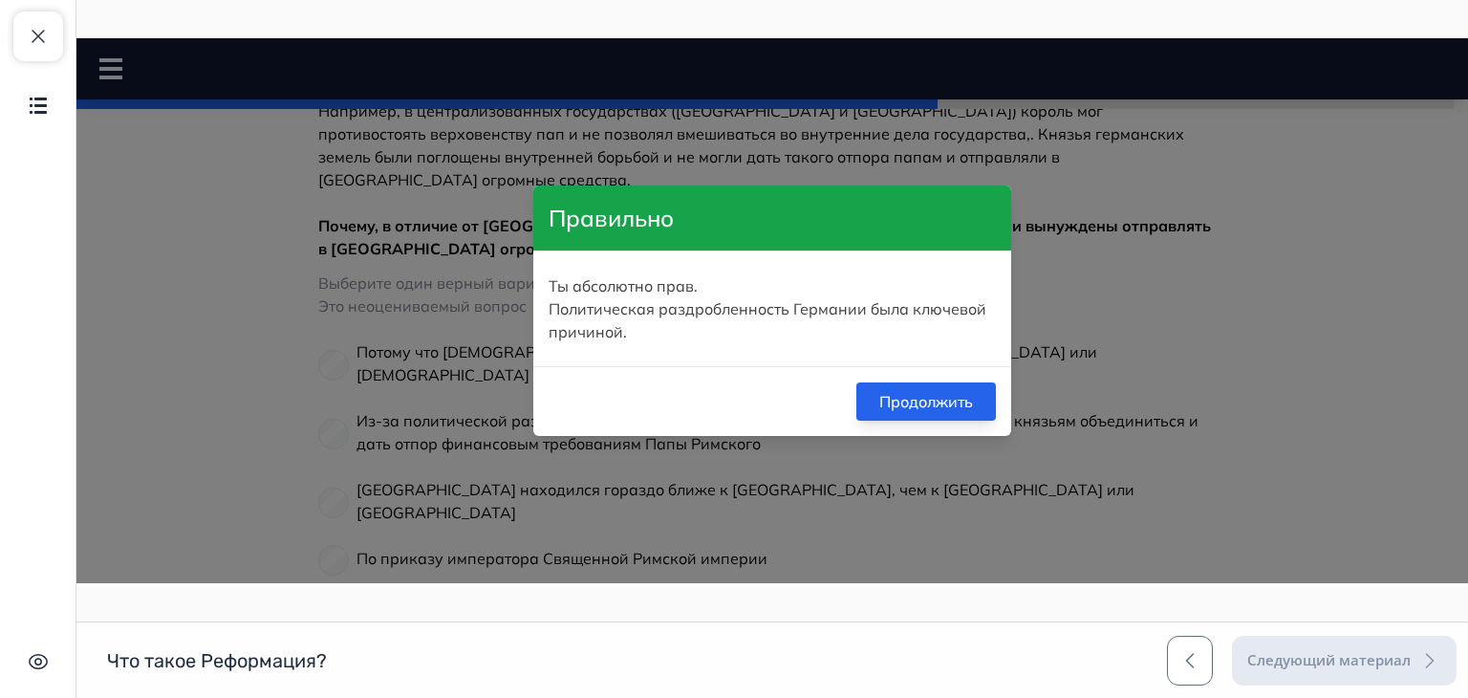
click at [928, 417] on button "Продолжить" at bounding box center [926, 401] width 140 height 38
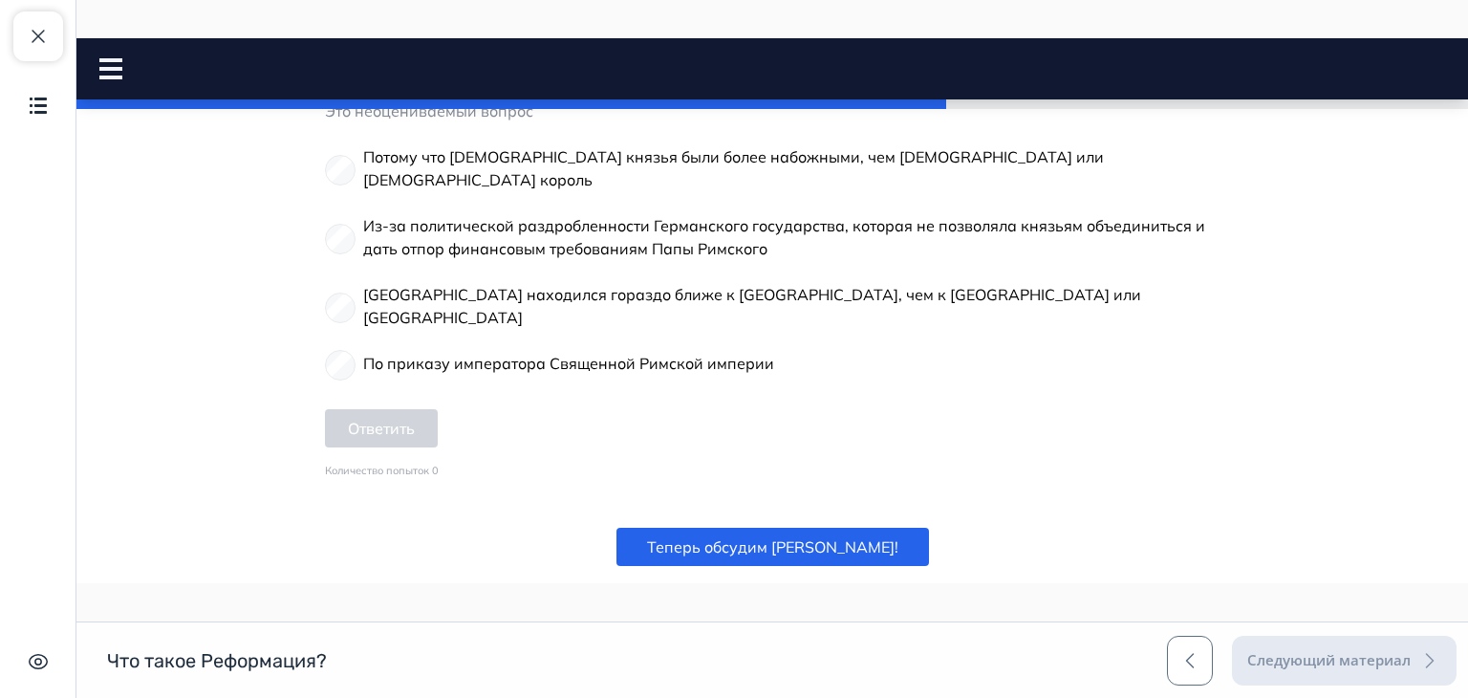
scroll to position [990, 0]
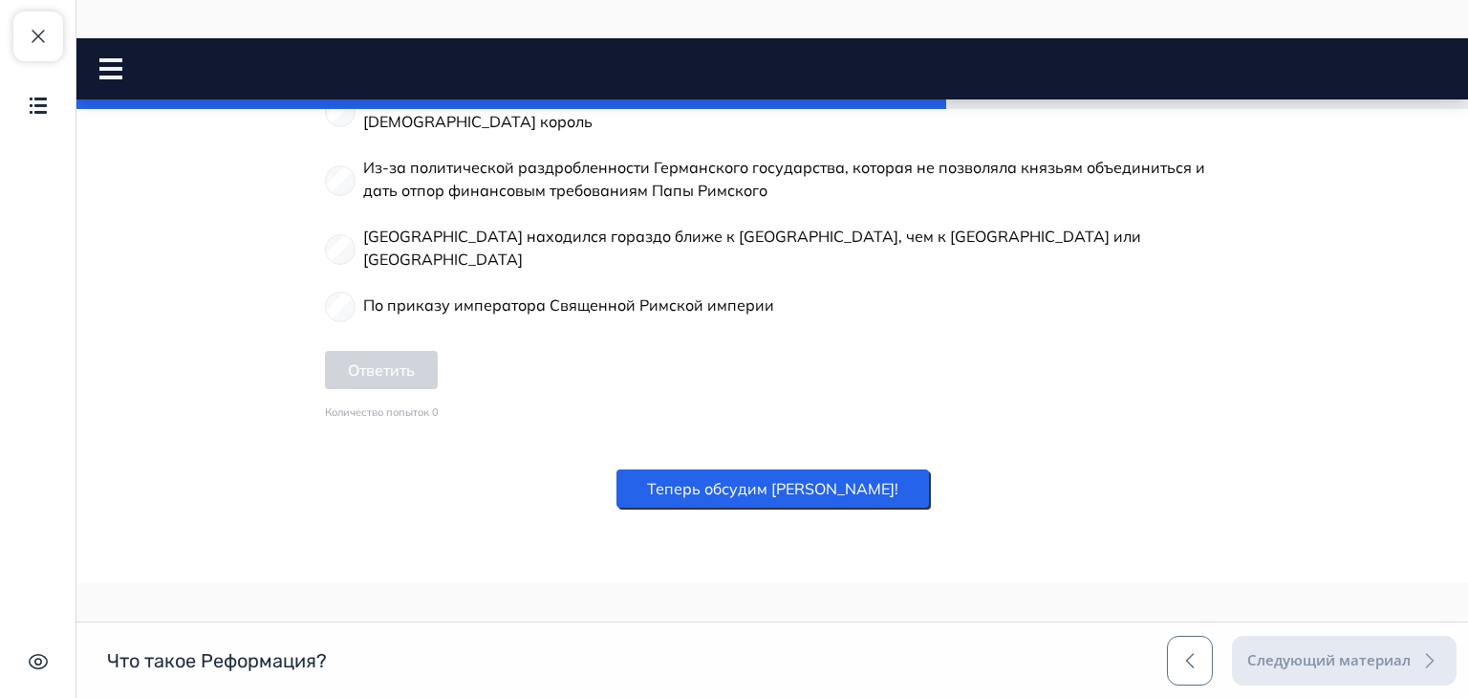
click at [822, 469] on button "Теперь обсудим [PERSON_NAME]!" at bounding box center [772, 488] width 313 height 38
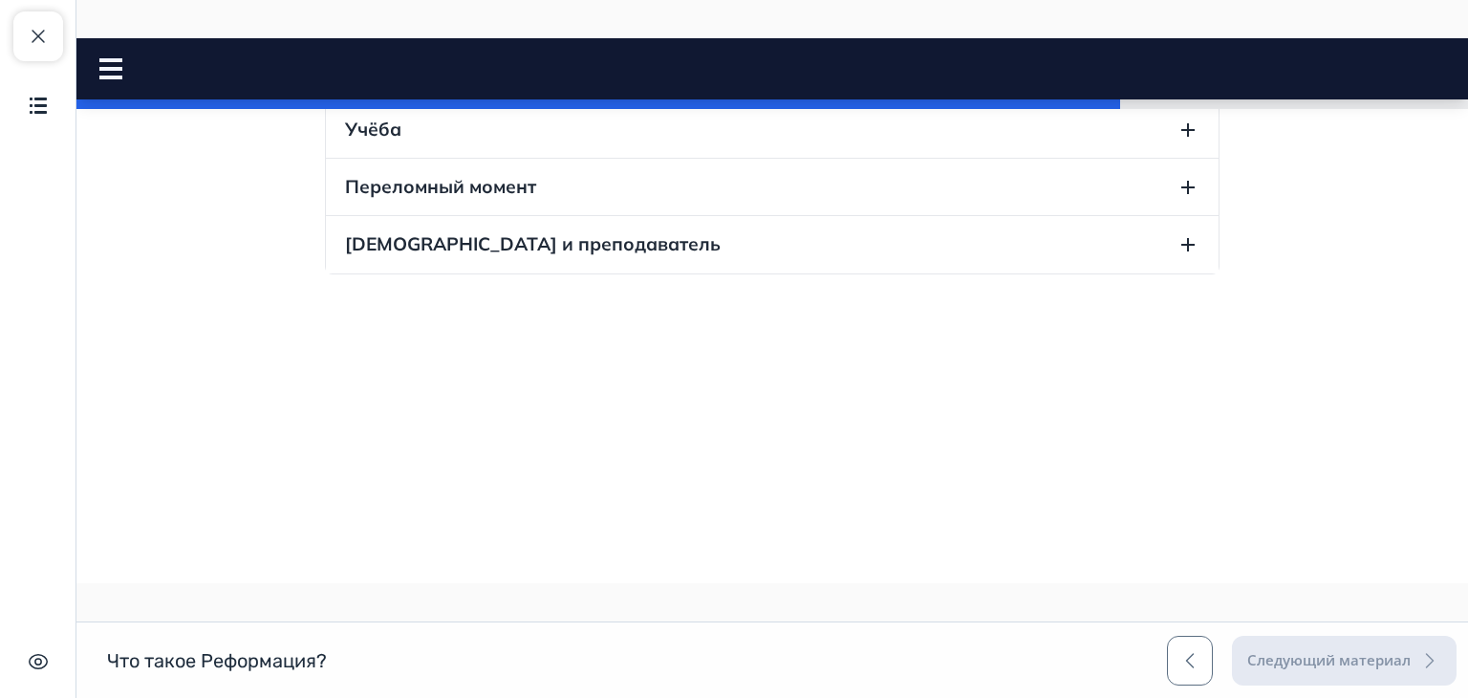
scroll to position [1588, 0]
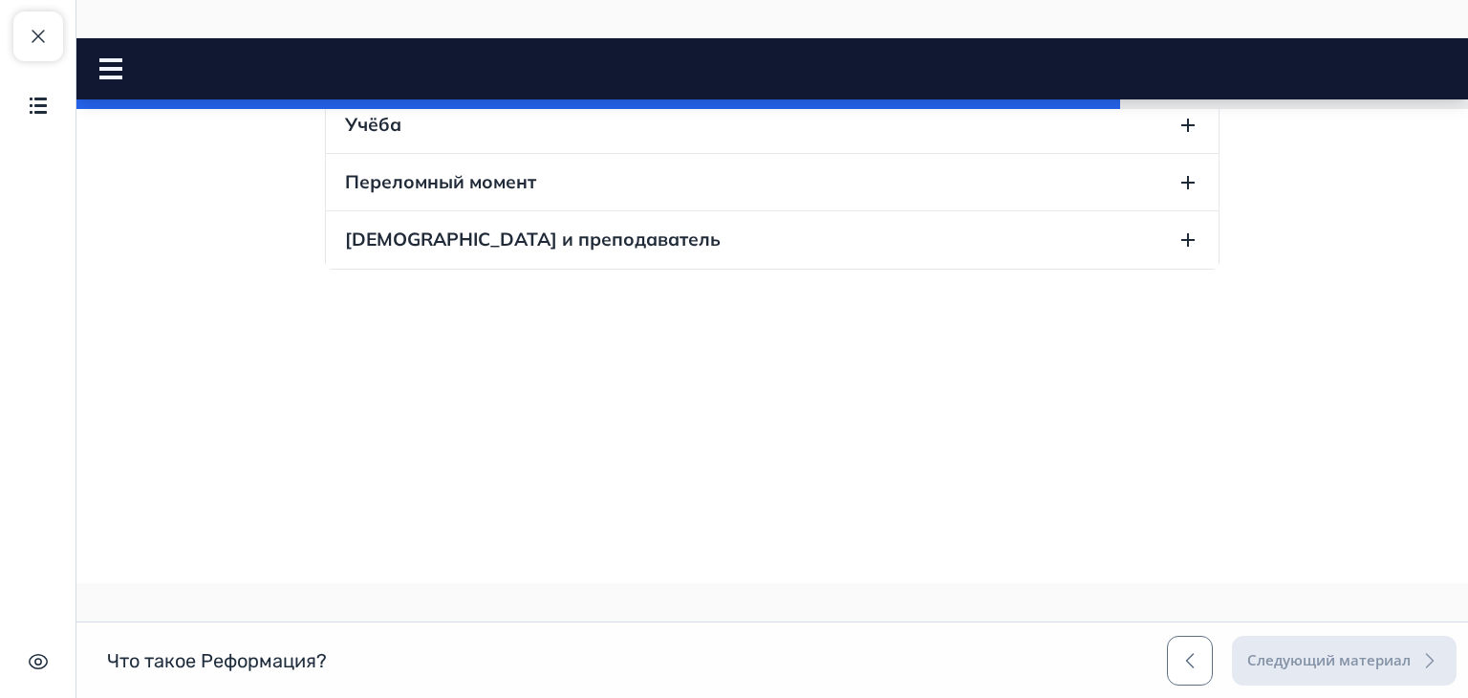
click at [1181, 78] on icon "button" at bounding box center [1188, 66] width 23 height 23
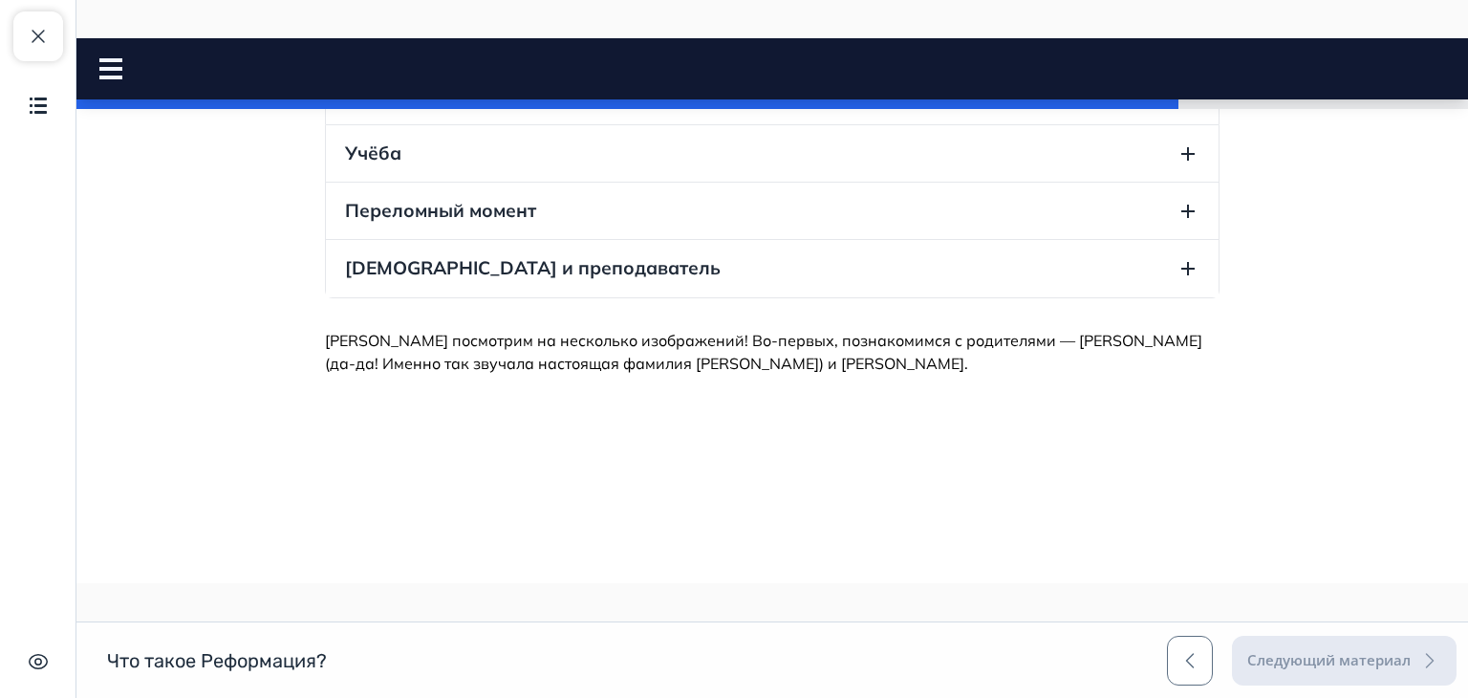
scroll to position [1886, 0]
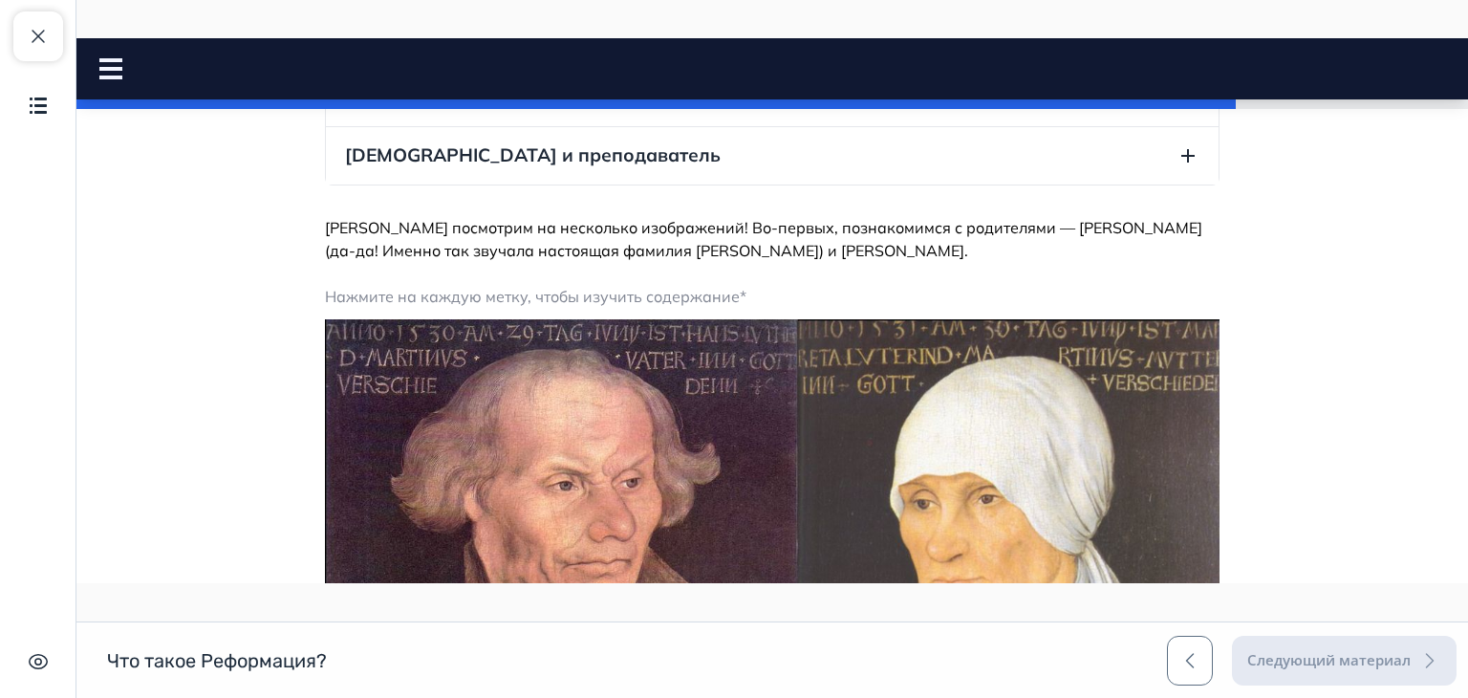
click at [1181, 48] on icon "button" at bounding box center [1187, 40] width 13 height 13
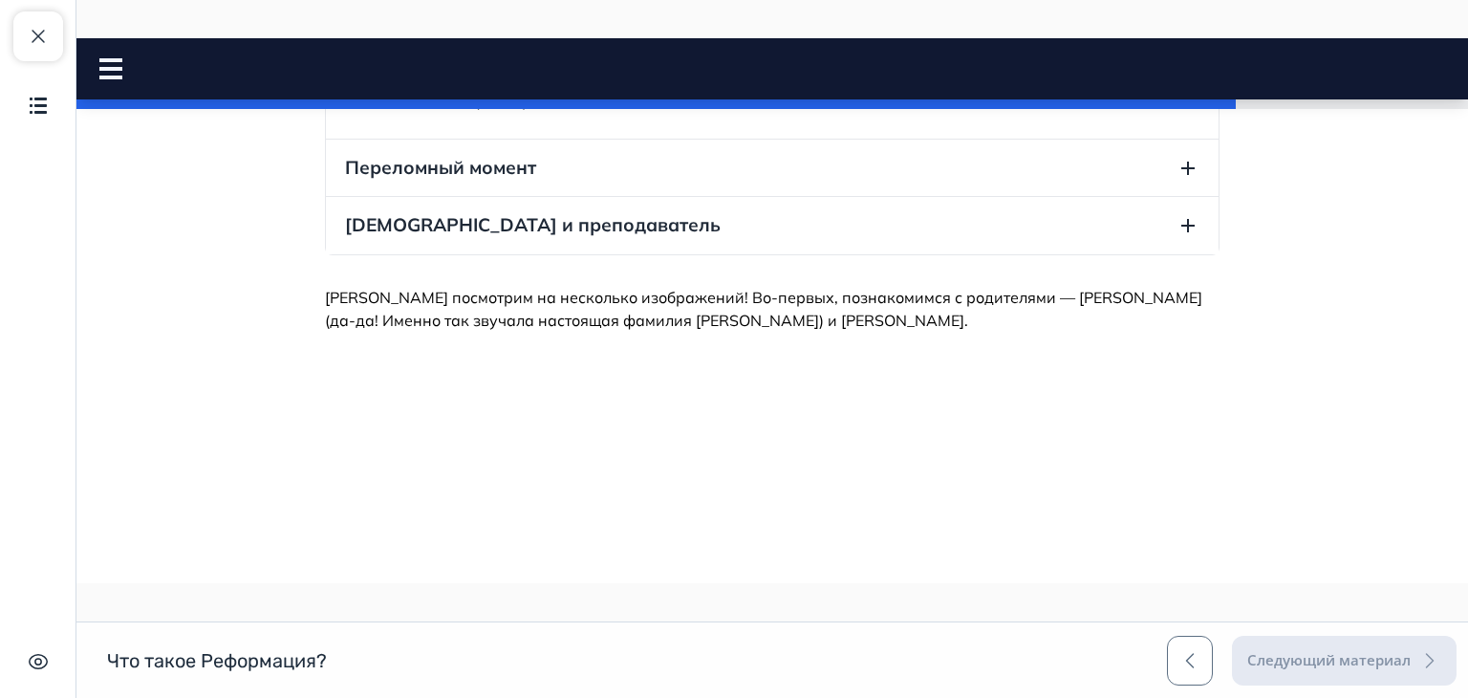
scroll to position [1741, 0]
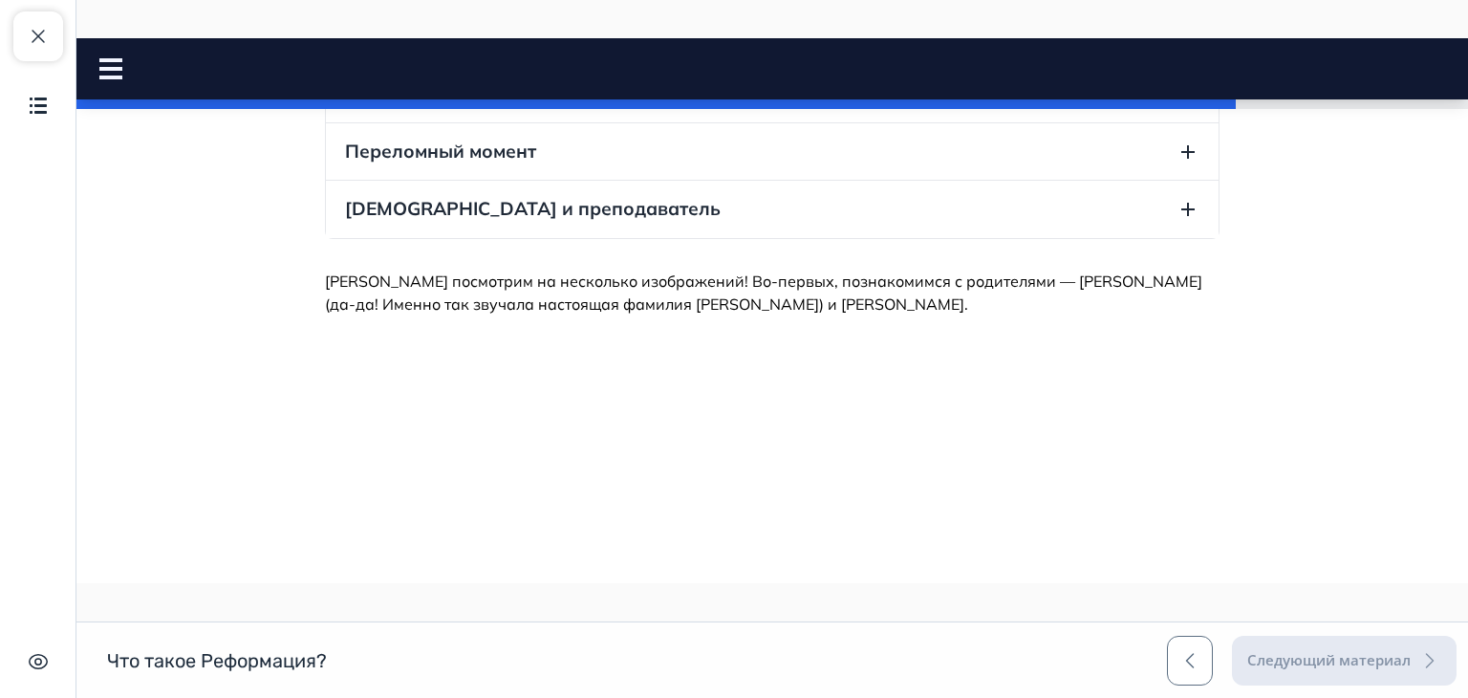
click at [1187, 159] on icon "button" at bounding box center [1187, 151] width 13 height 13
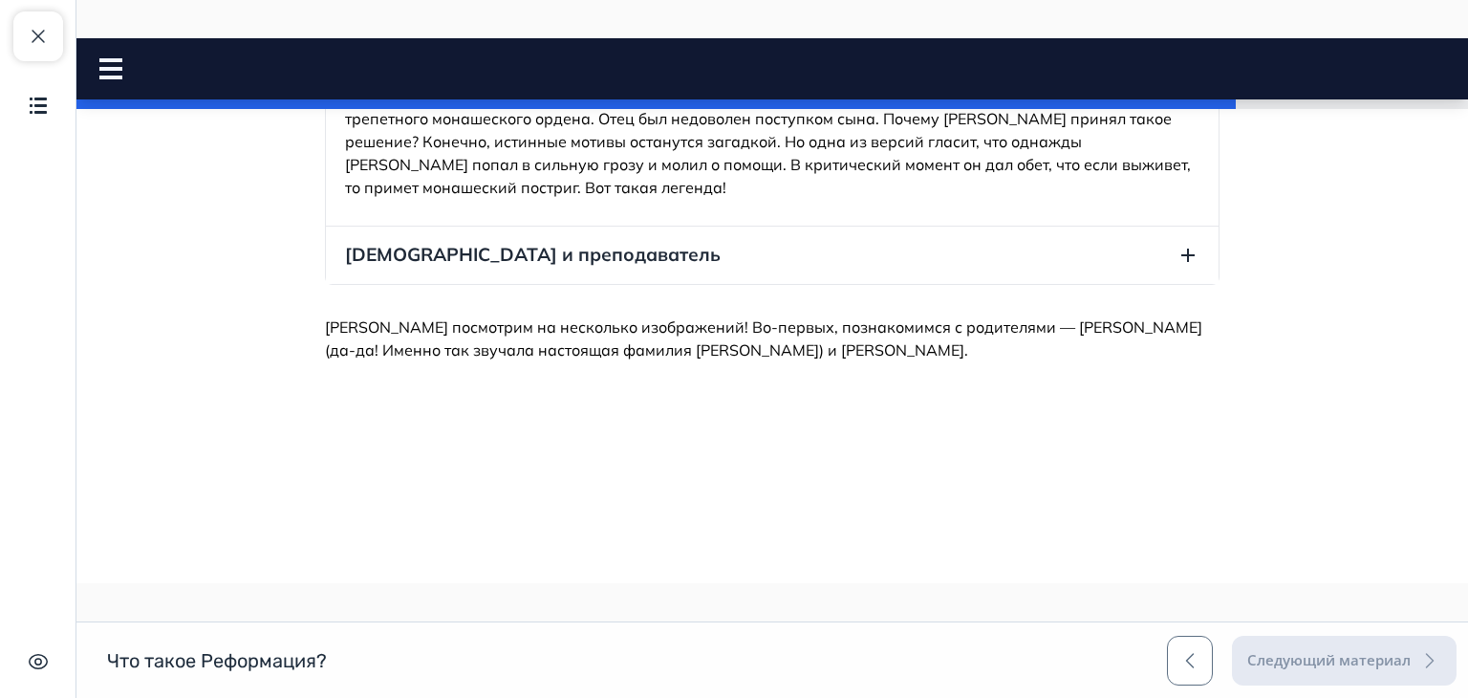
click at [1190, 283] on button "[DEMOGRAPHIC_DATA] и преподаватель" at bounding box center [772, 255] width 893 height 56
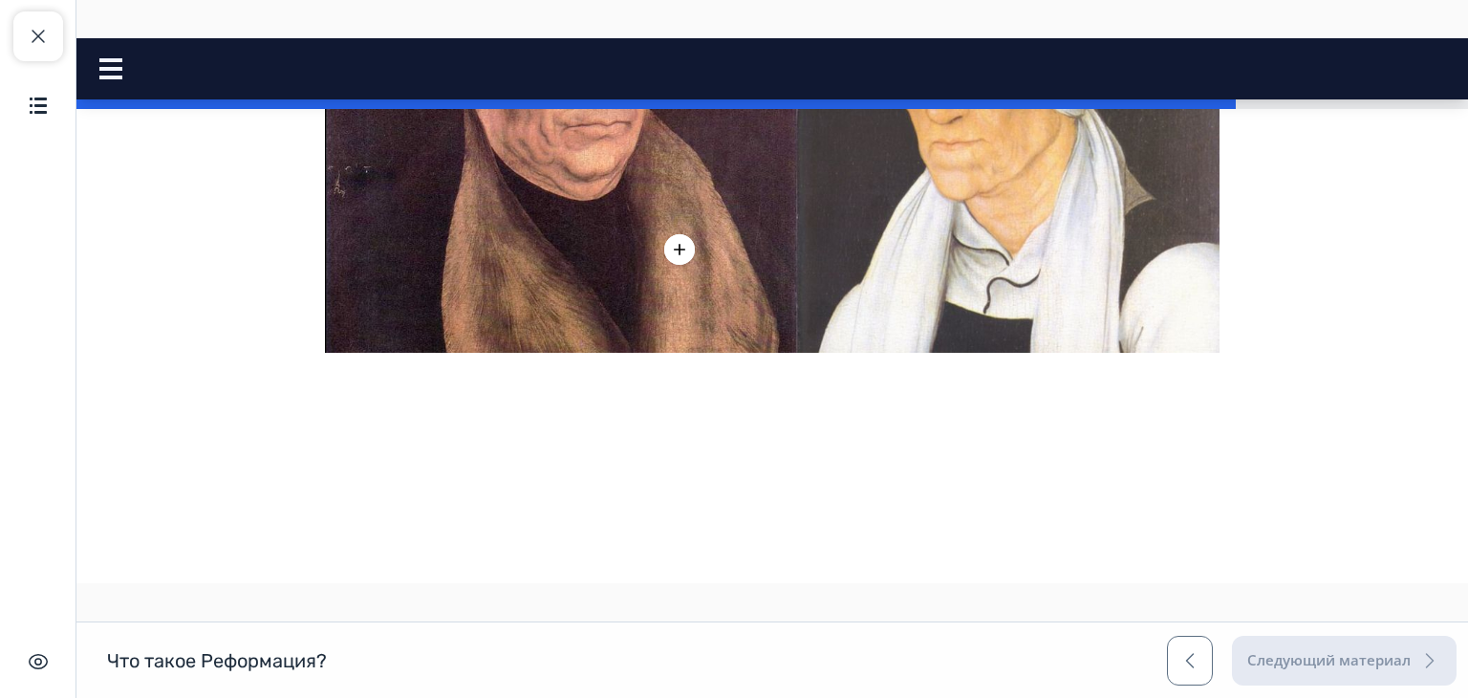
scroll to position [2253, 0]
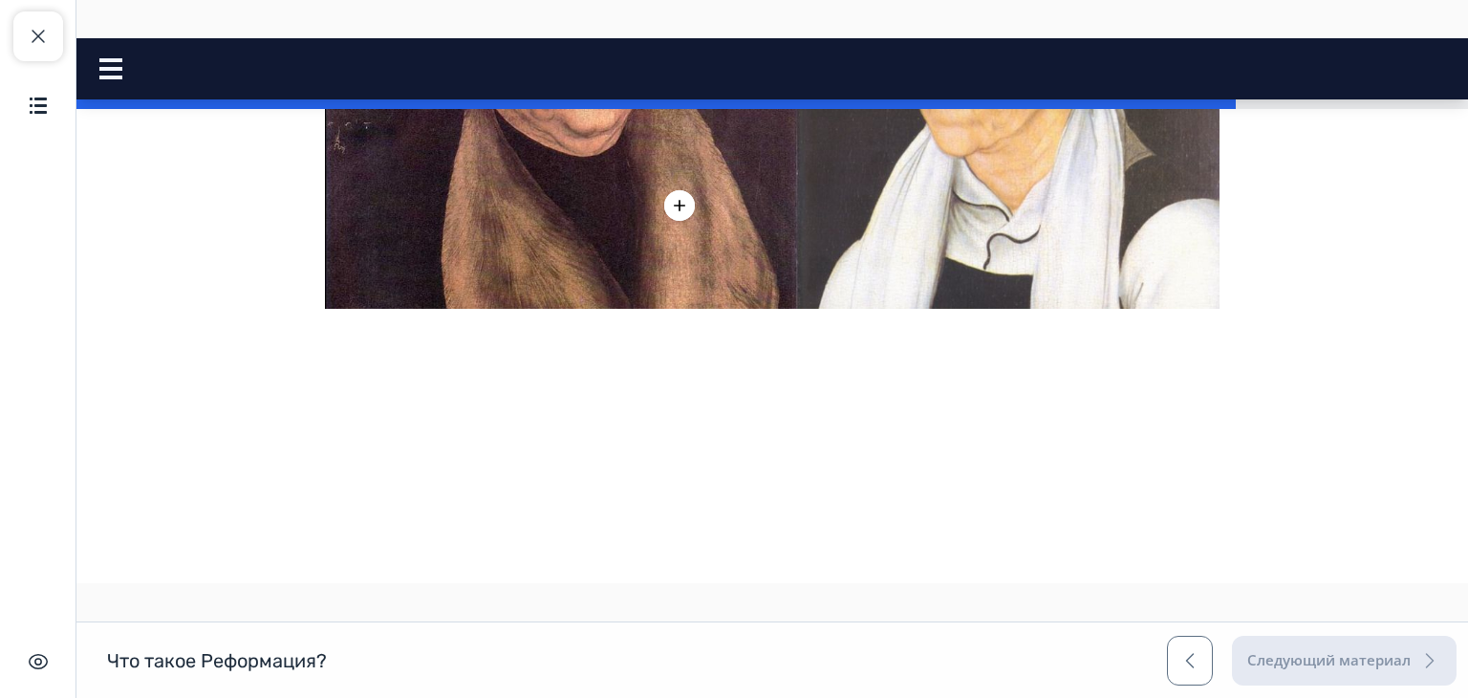
click at [670, 215] on icon at bounding box center [679, 205] width 19 height 19
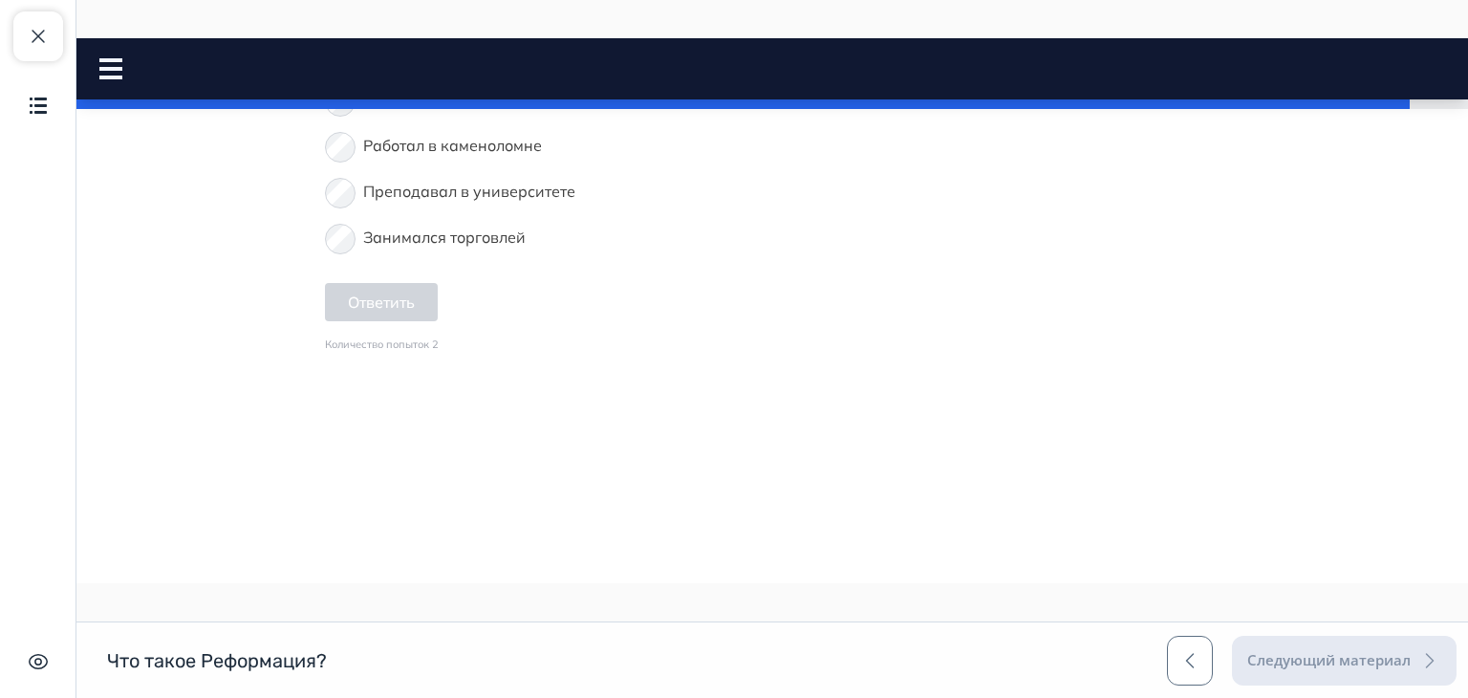
scroll to position [2903, 0]
click at [466, 150] on span "Работал в каменоломне" at bounding box center [452, 140] width 179 height 19
click at [390, 316] on button "Ответить" at bounding box center [381, 297] width 113 height 38
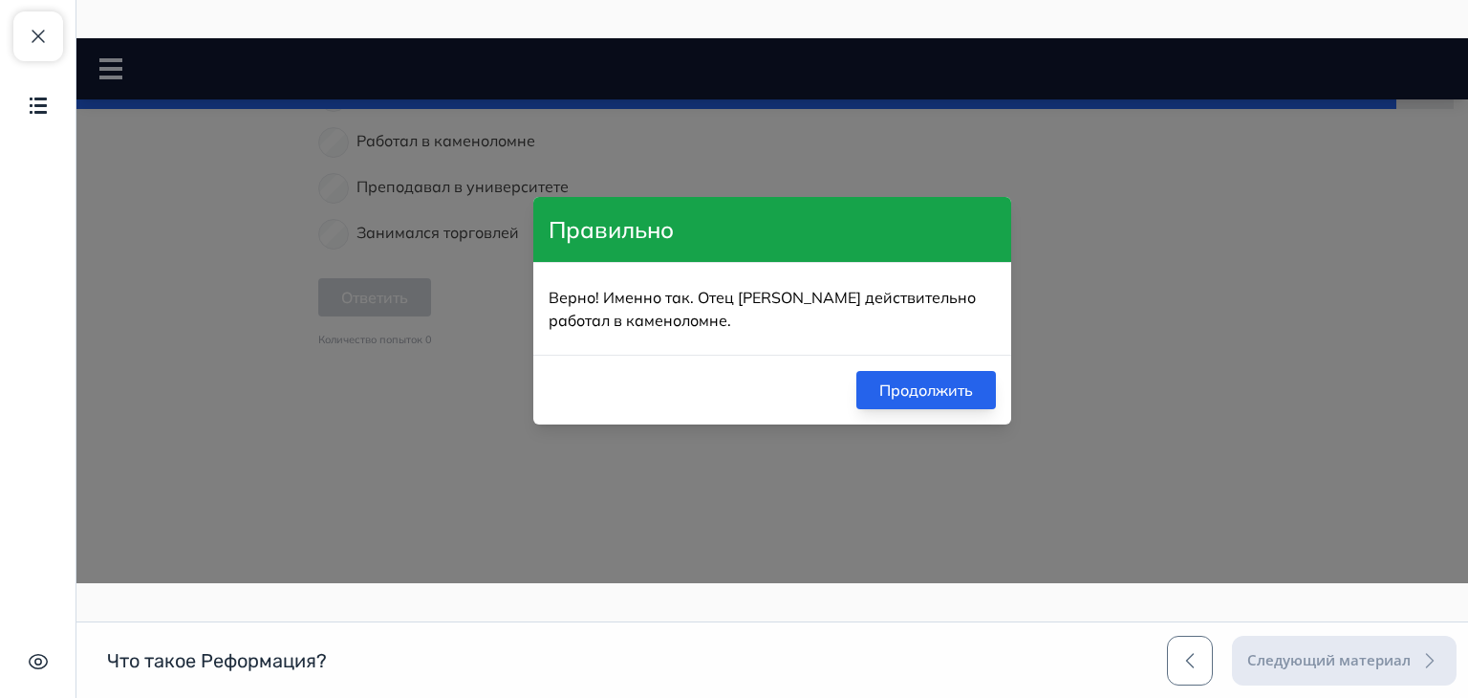
click at [936, 391] on button "Продолжить" at bounding box center [926, 390] width 140 height 38
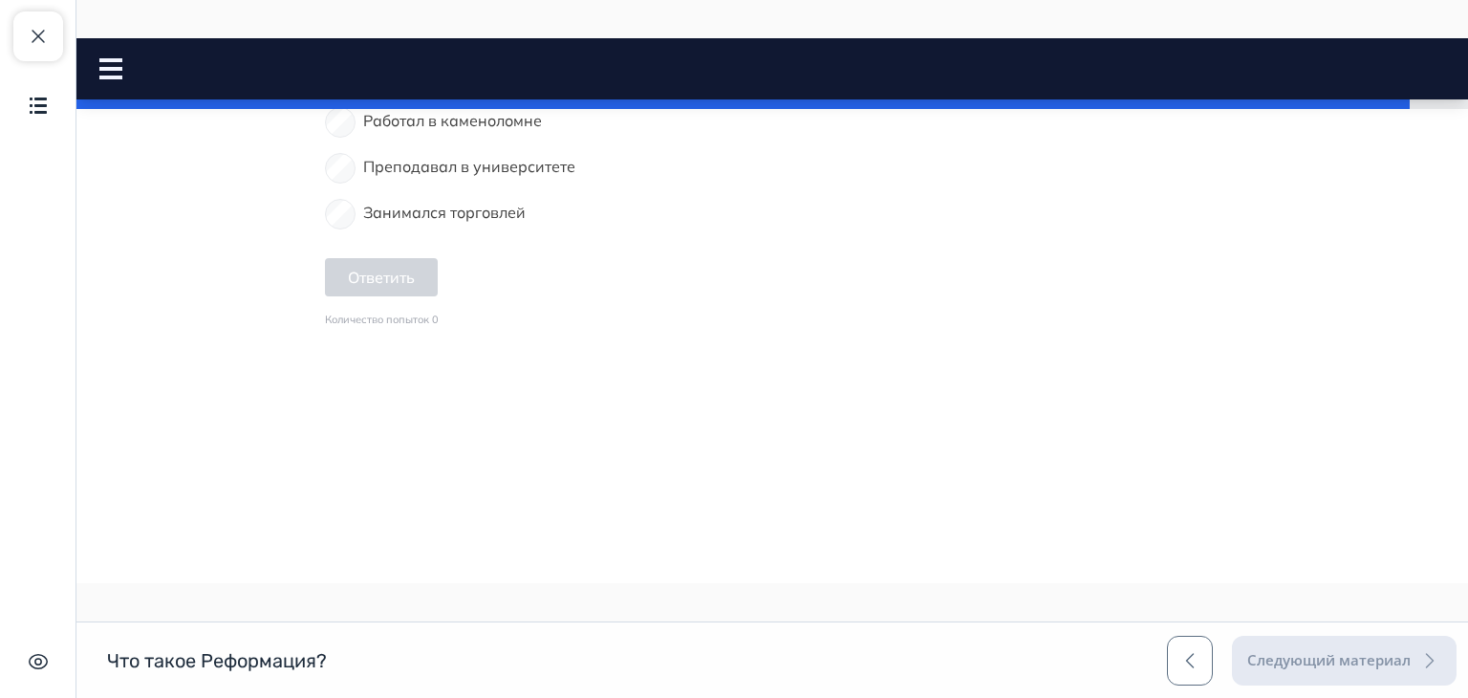
scroll to position [3131, 0]
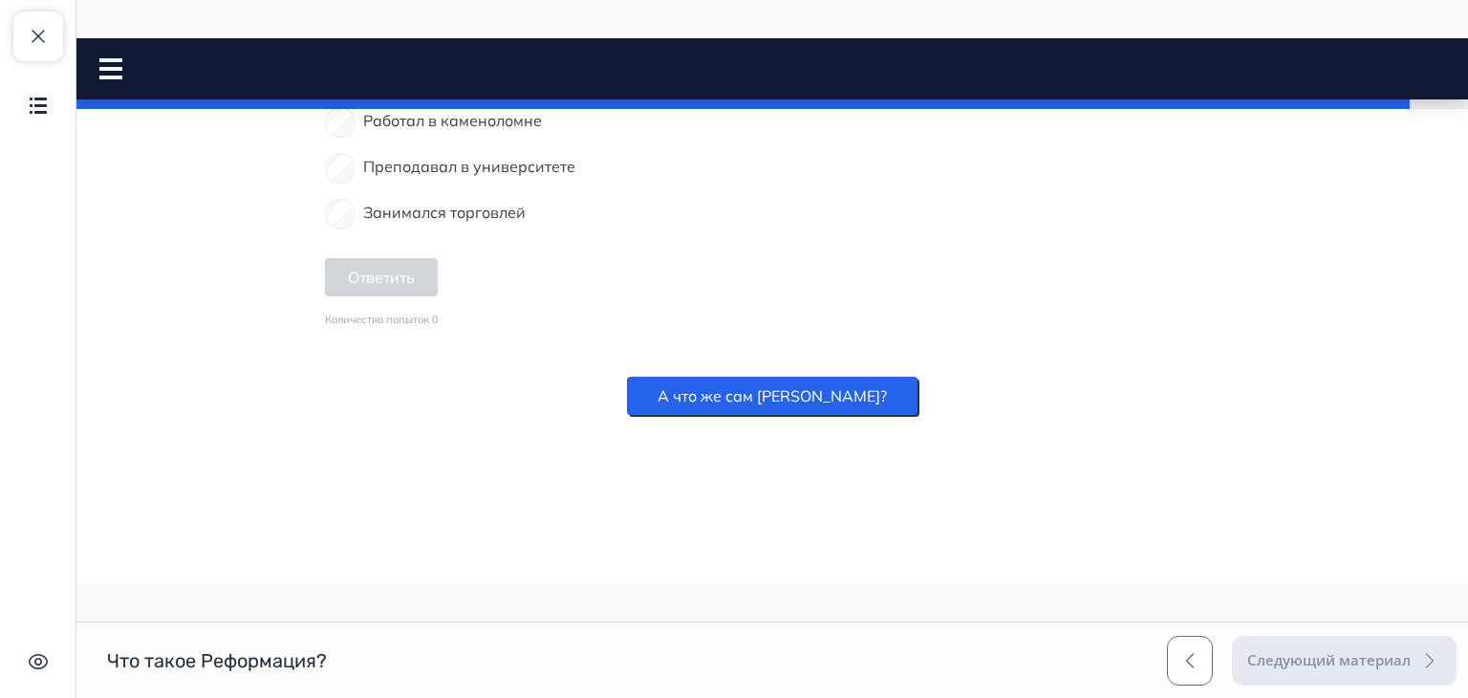
click at [770, 402] on button "А что же сам [PERSON_NAME]?" at bounding box center [772, 396] width 291 height 38
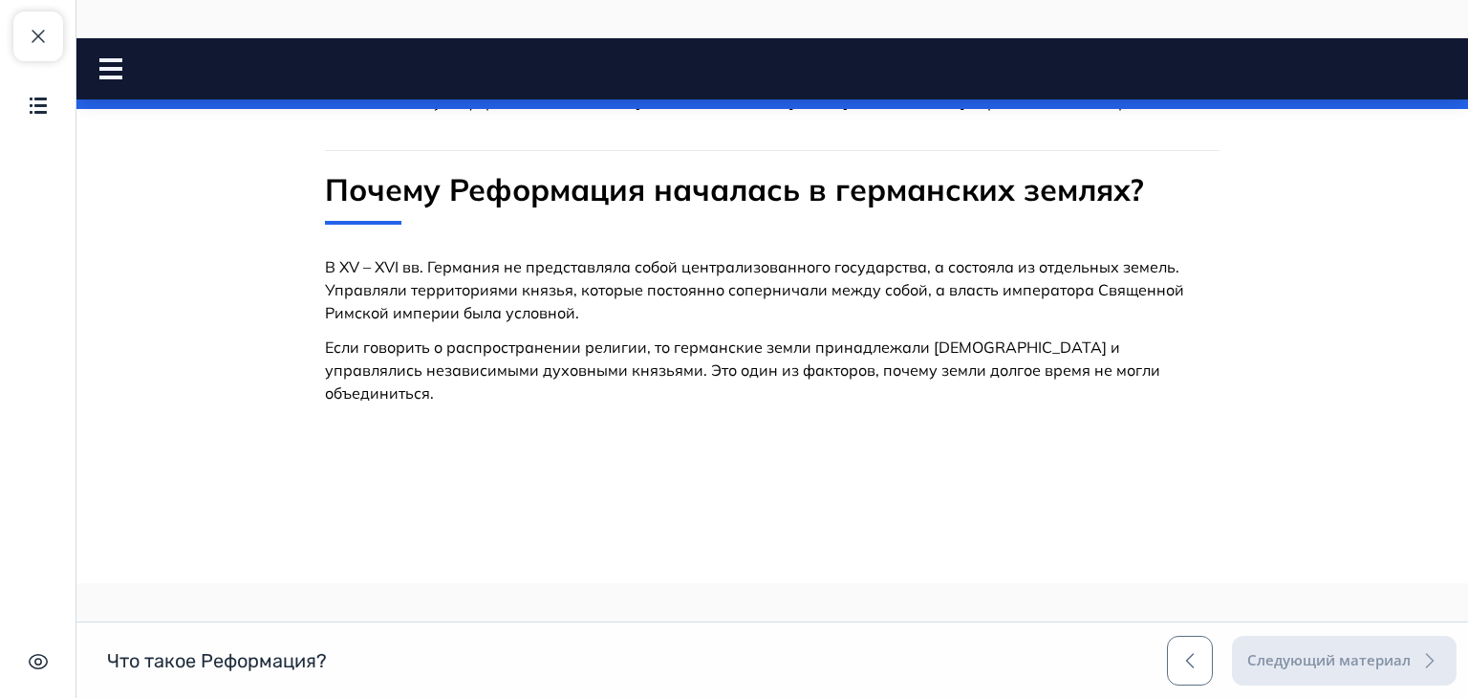
scroll to position [0, 0]
